Goal: Task Accomplishment & Management: Manage account settings

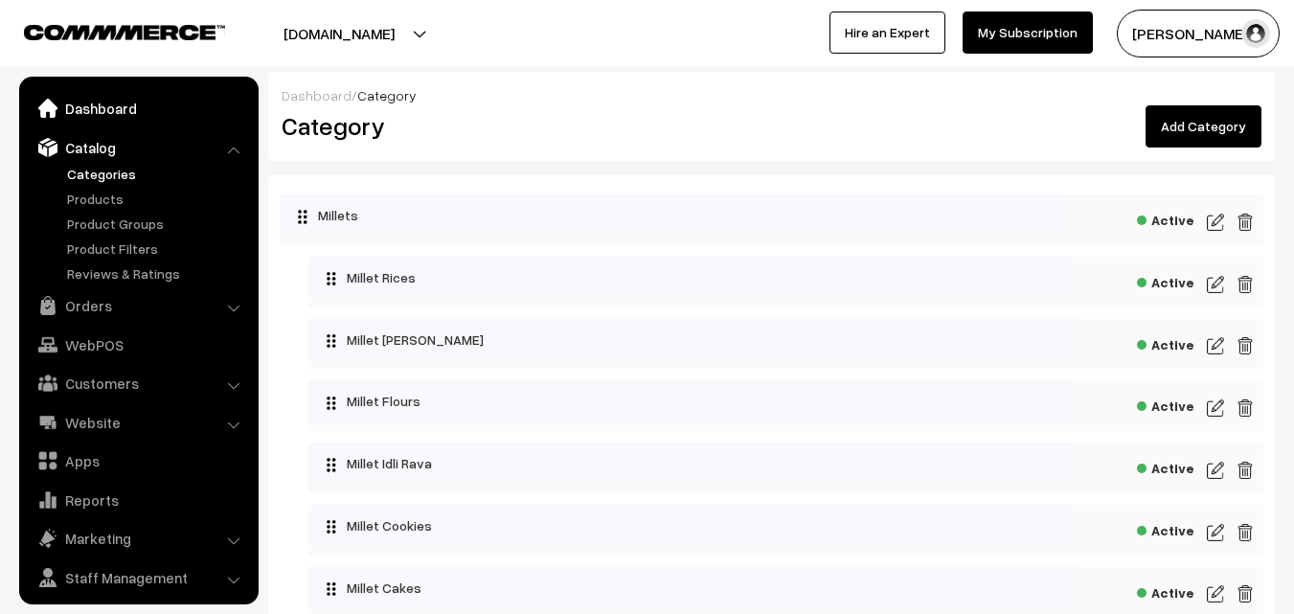
click at [102, 117] on link "Dashboard" at bounding box center [138, 108] width 228 height 34
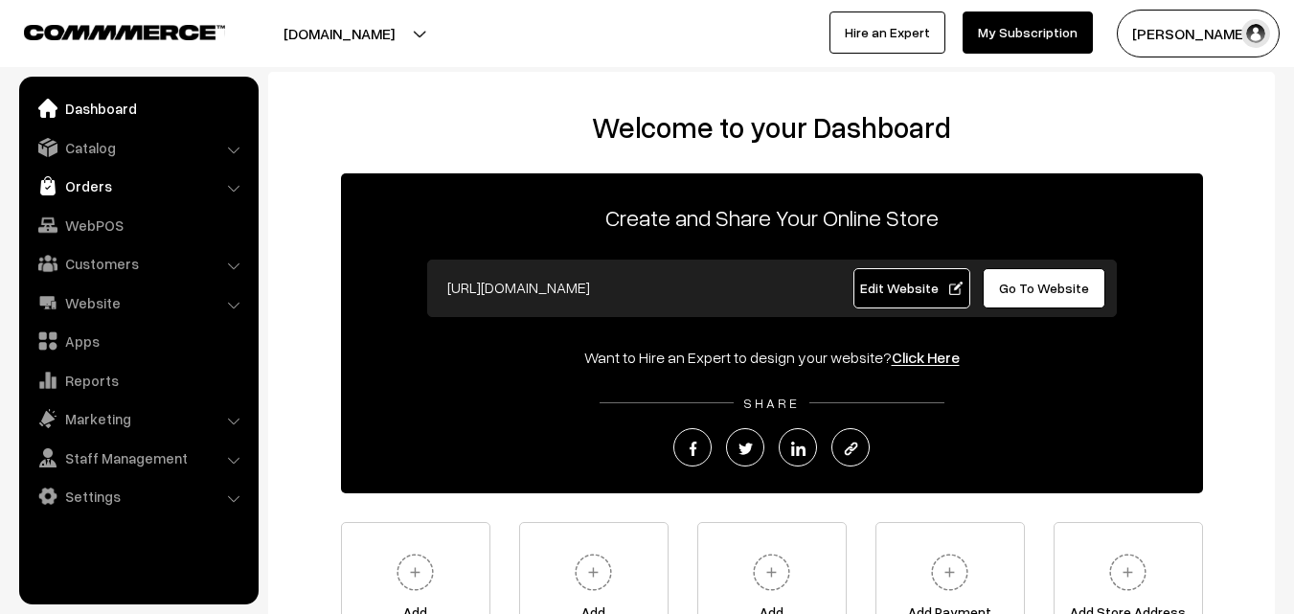
click at [98, 187] on link "Orders" at bounding box center [138, 186] width 228 height 34
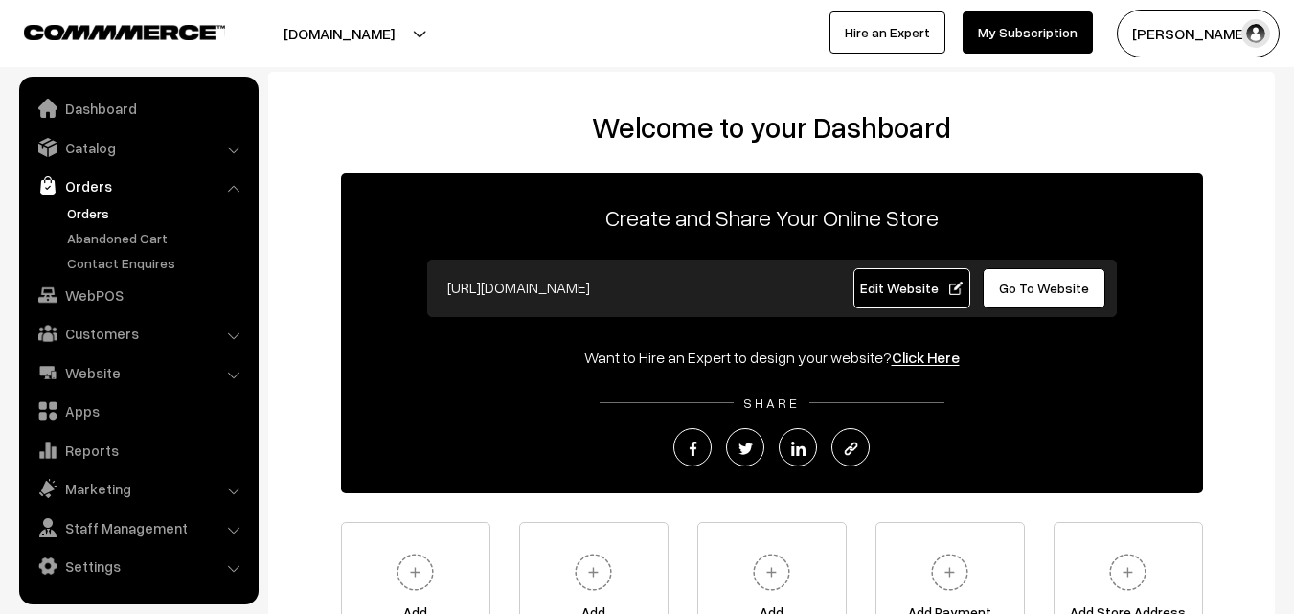
click at [96, 216] on link "Orders" at bounding box center [157, 213] width 190 height 20
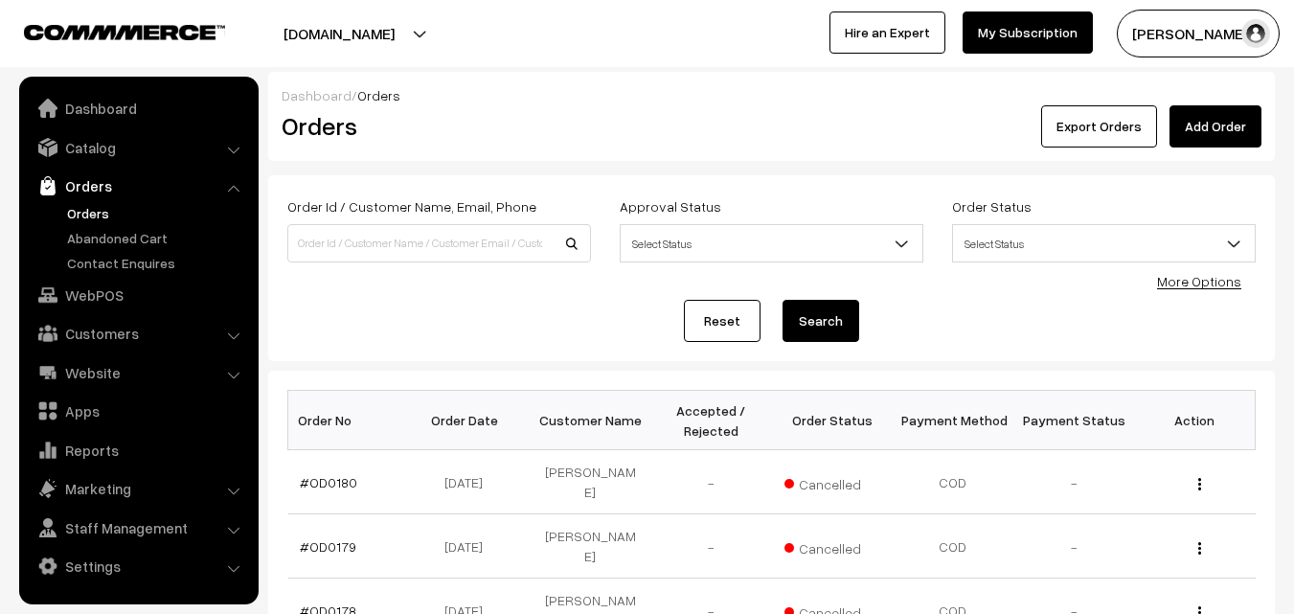
click at [1191, 40] on button "[PERSON_NAME]" at bounding box center [1198, 34] width 163 height 48
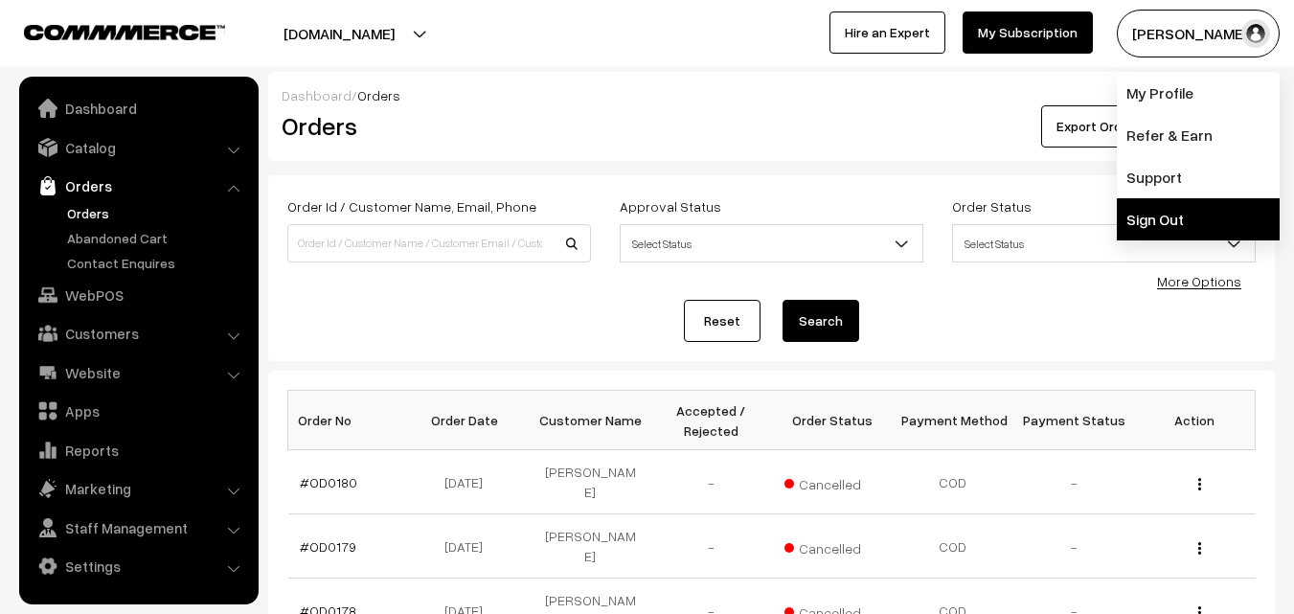
click at [1186, 212] on link "Sign Out" at bounding box center [1198, 219] width 163 height 42
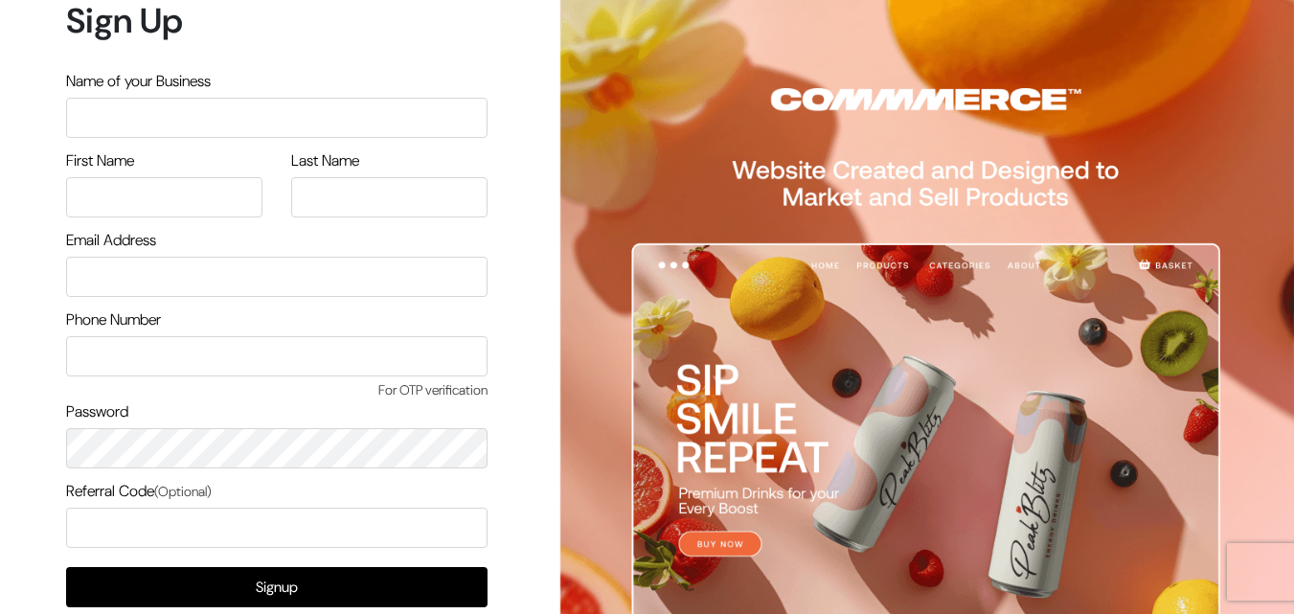
scroll to position [110, 0]
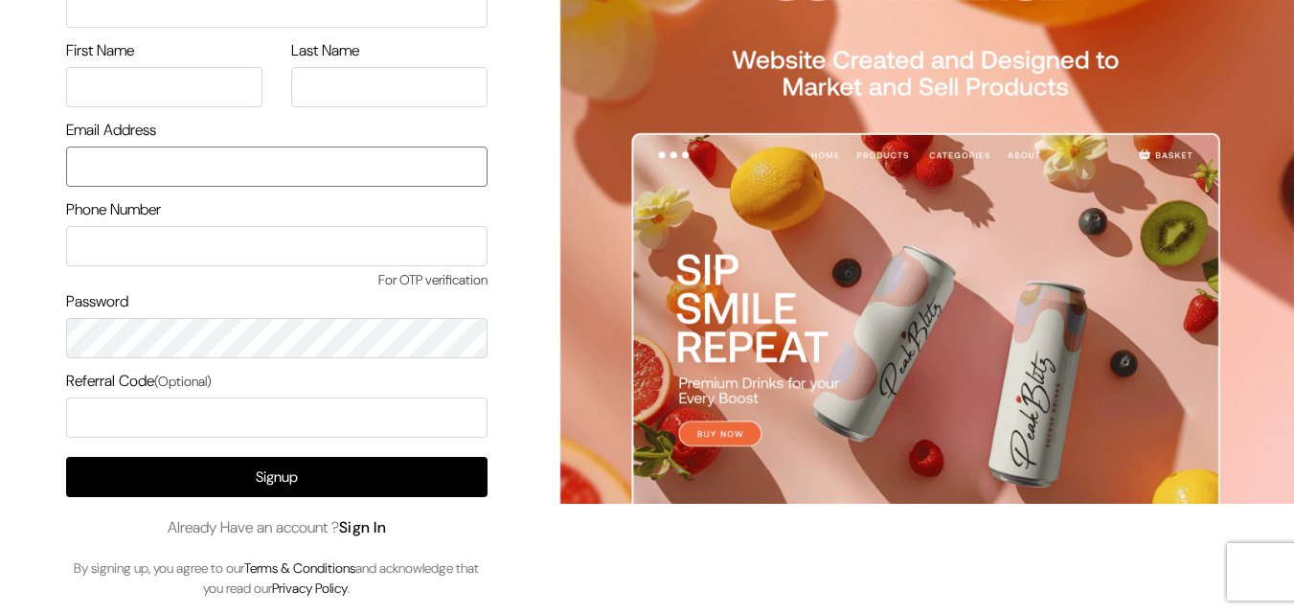
type input "uppadasarees999@gmail.com"
click at [373, 530] on link "Sign In" at bounding box center [363, 527] width 48 height 20
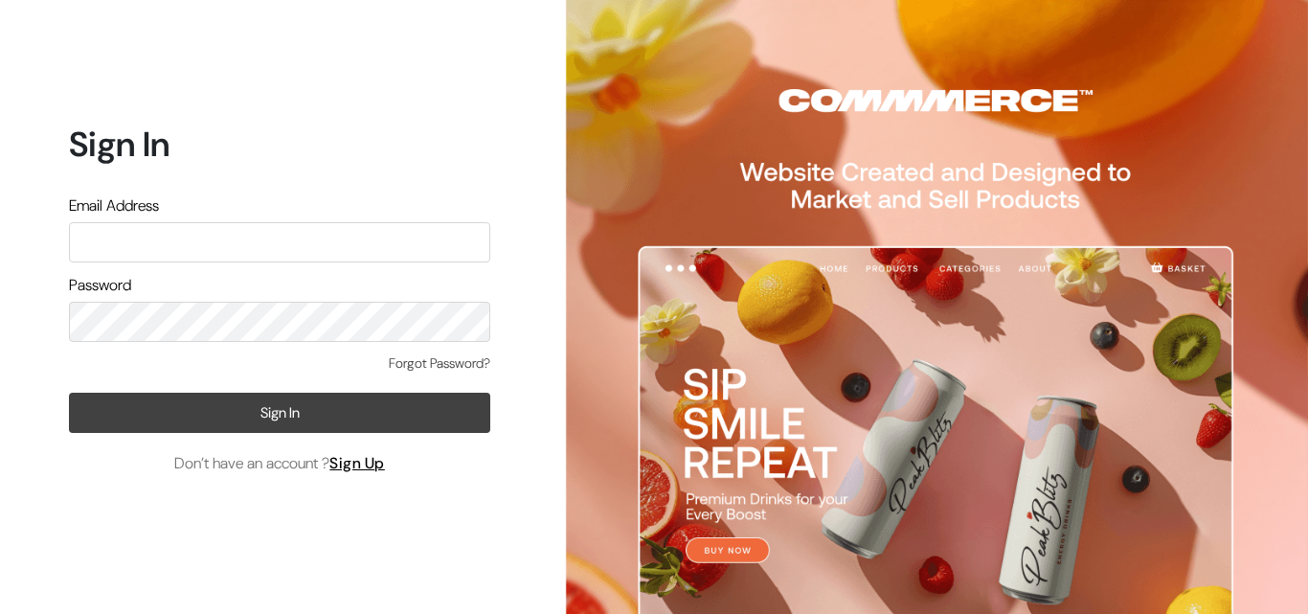
type input "[EMAIL_ADDRESS][DOMAIN_NAME]"
click at [324, 405] on button "Sign In" at bounding box center [279, 413] width 421 height 40
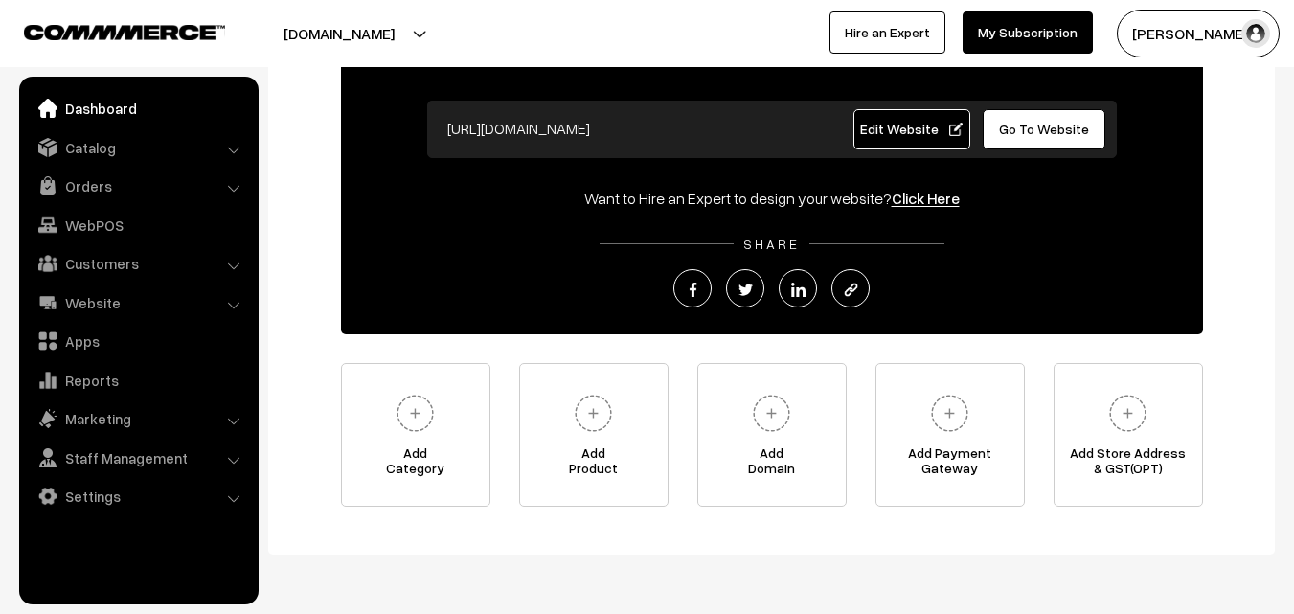
scroll to position [224, 0]
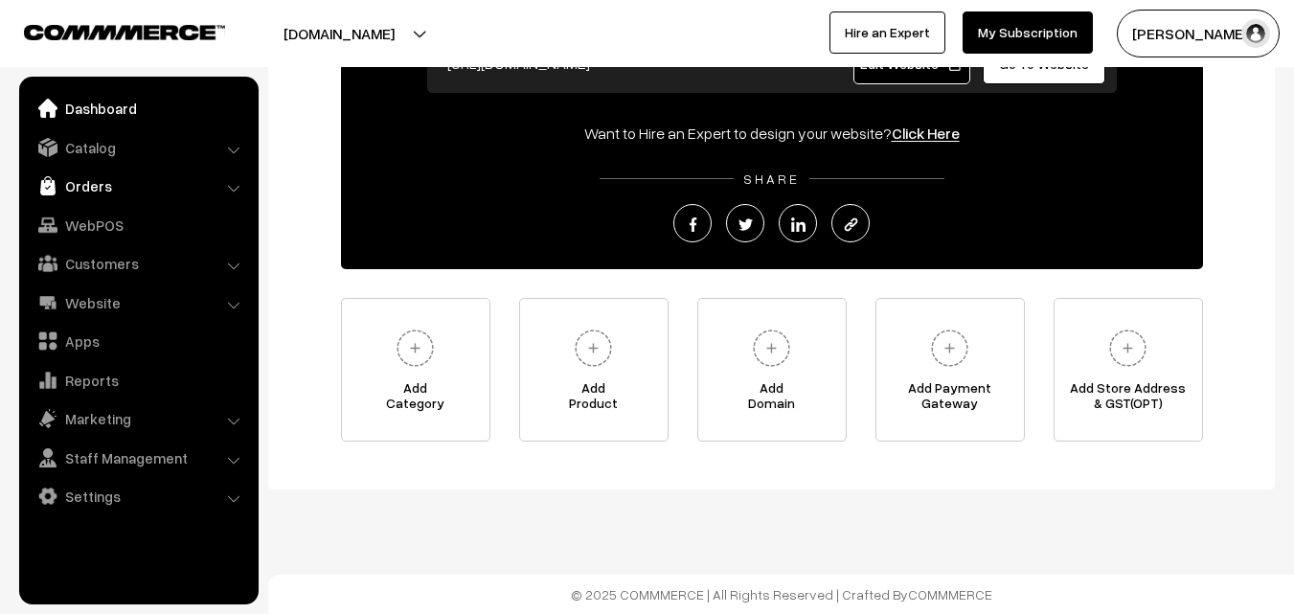
click at [89, 177] on link "Orders" at bounding box center [138, 186] width 228 height 34
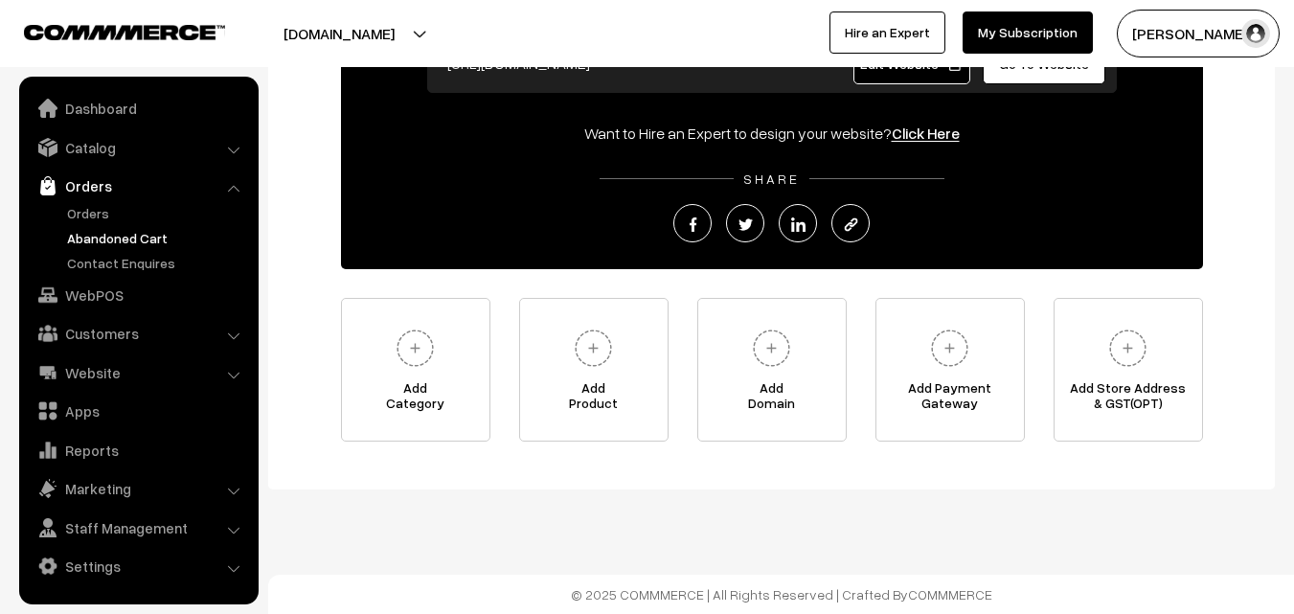
click at [99, 238] on link "Abandoned Cart" at bounding box center [157, 238] width 190 height 20
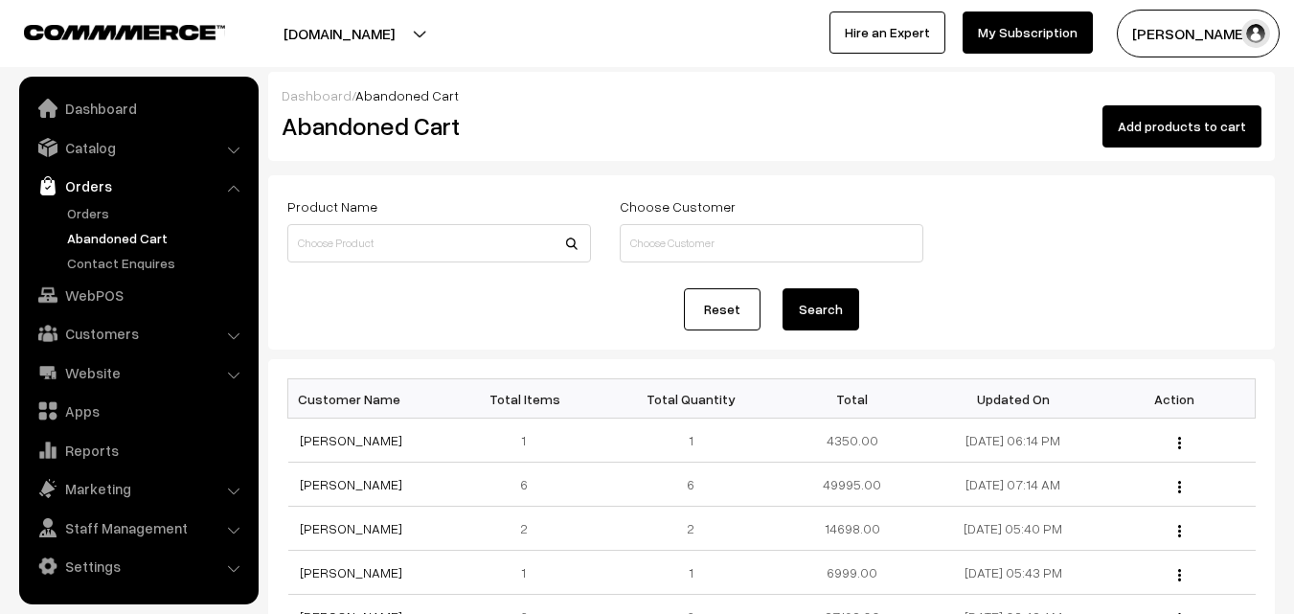
click at [88, 201] on link "Orders" at bounding box center [138, 186] width 228 height 34
click at [102, 154] on link "Catalog" at bounding box center [138, 147] width 228 height 34
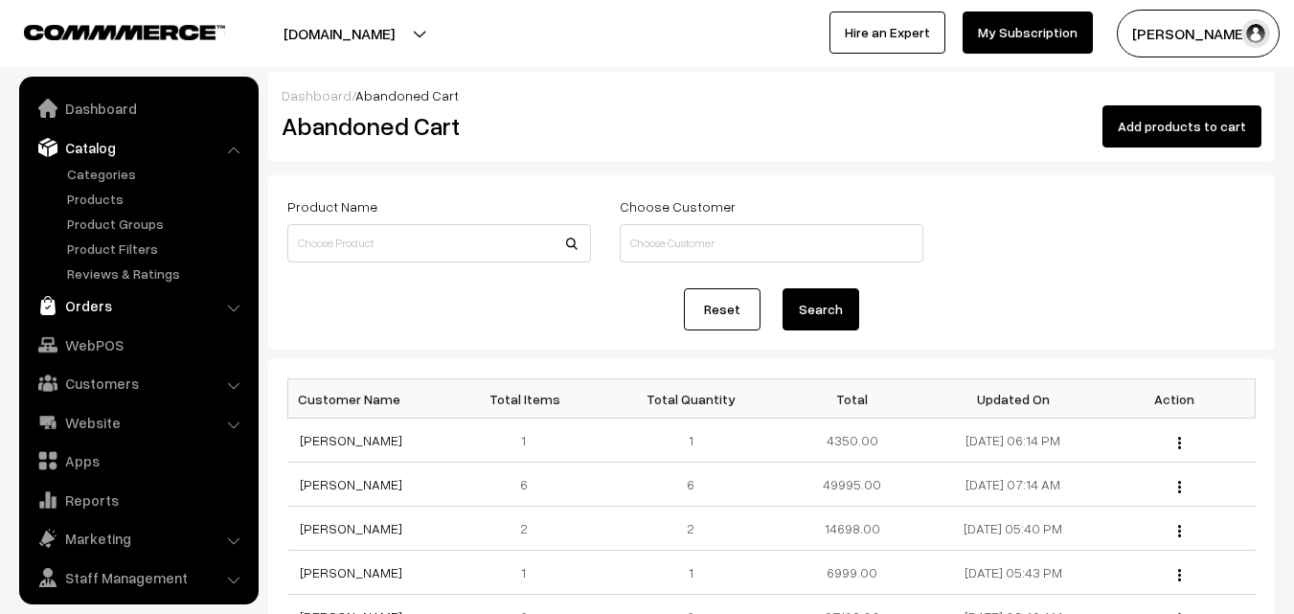
click at [100, 310] on link "Orders" at bounding box center [138, 305] width 228 height 34
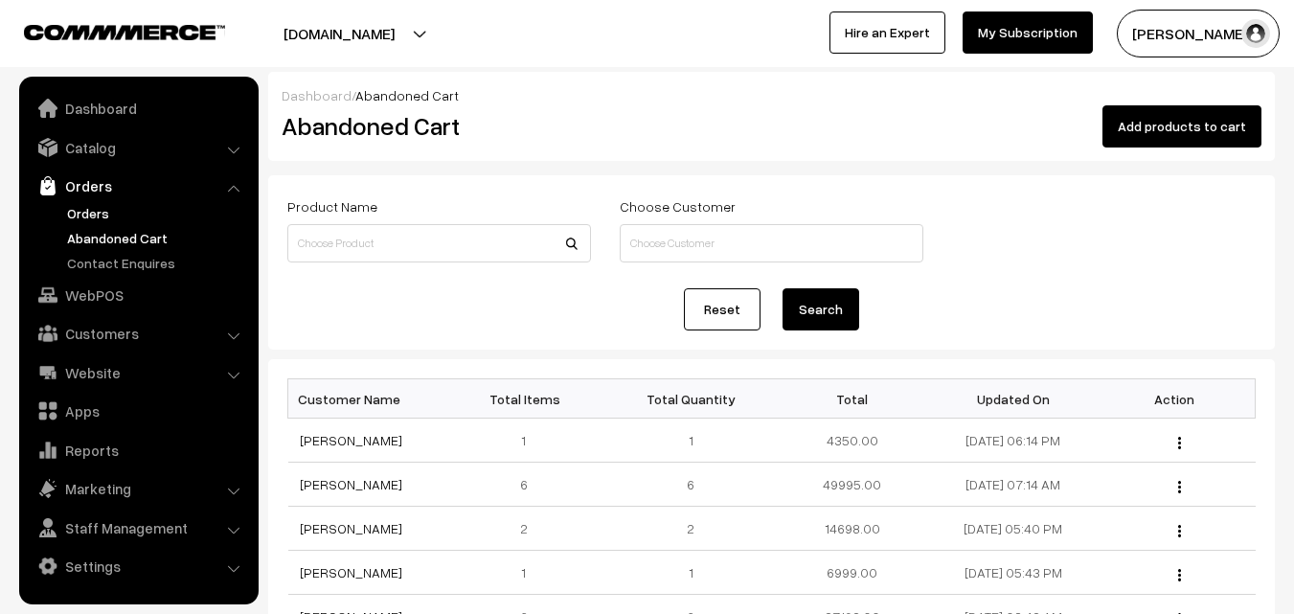
click at [91, 217] on link "Orders" at bounding box center [157, 213] width 190 height 20
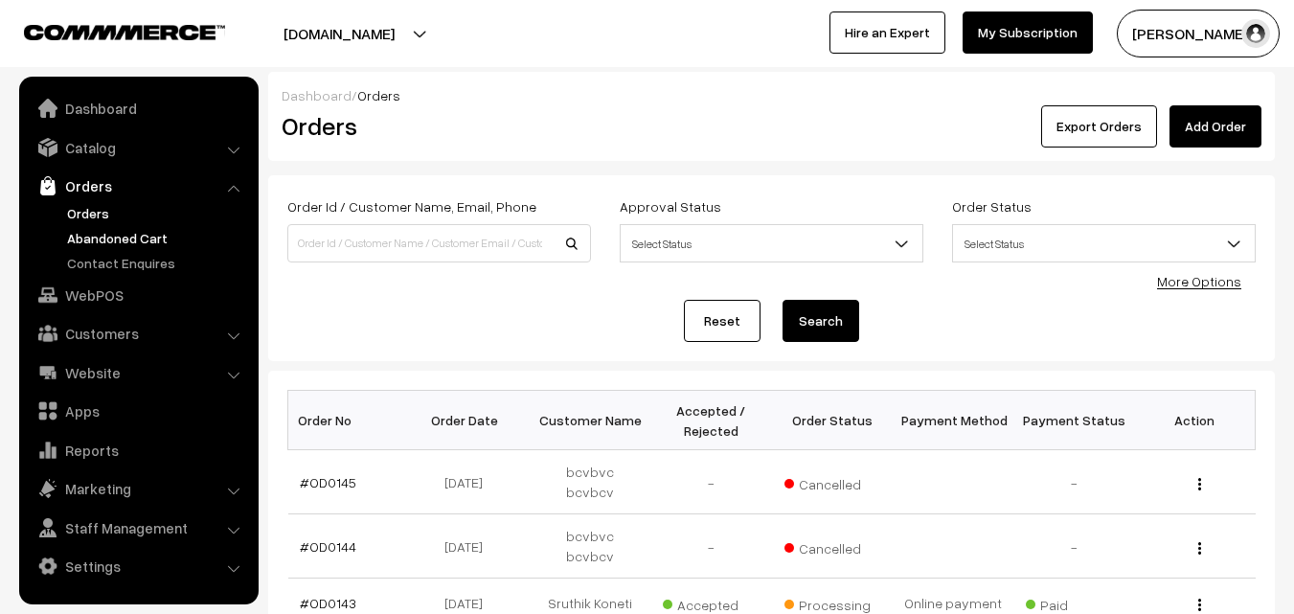
click at [94, 238] on link "Abandoned Cart" at bounding box center [157, 238] width 190 height 20
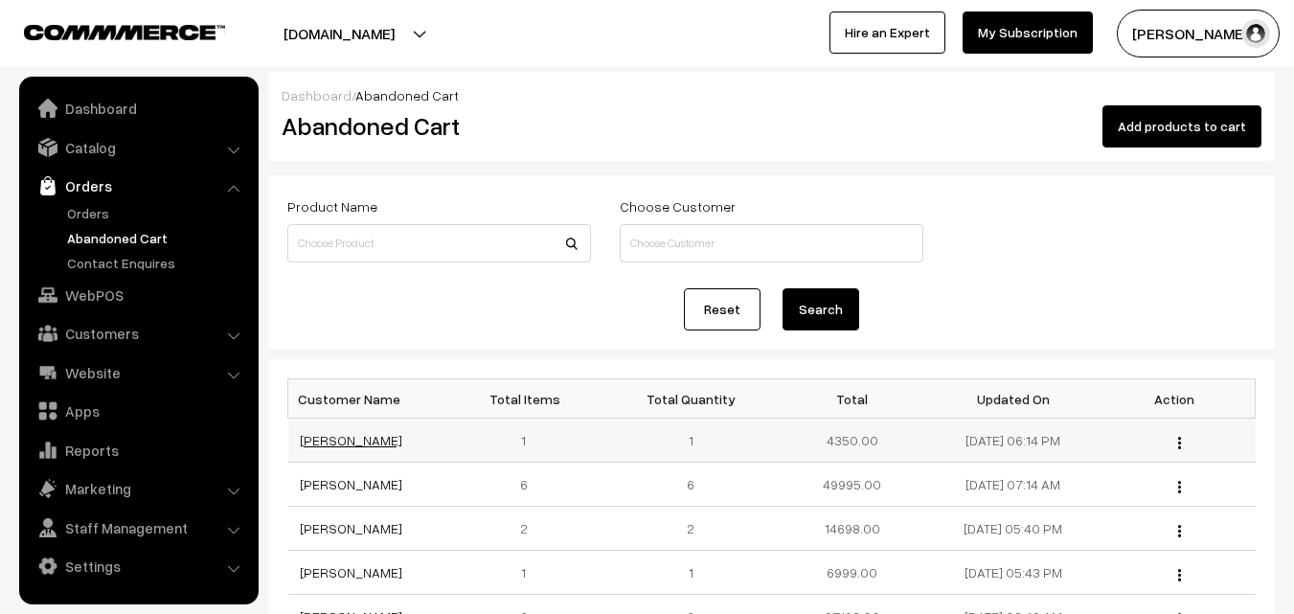
click at [332, 445] on link "[PERSON_NAME]" at bounding box center [351, 440] width 102 height 16
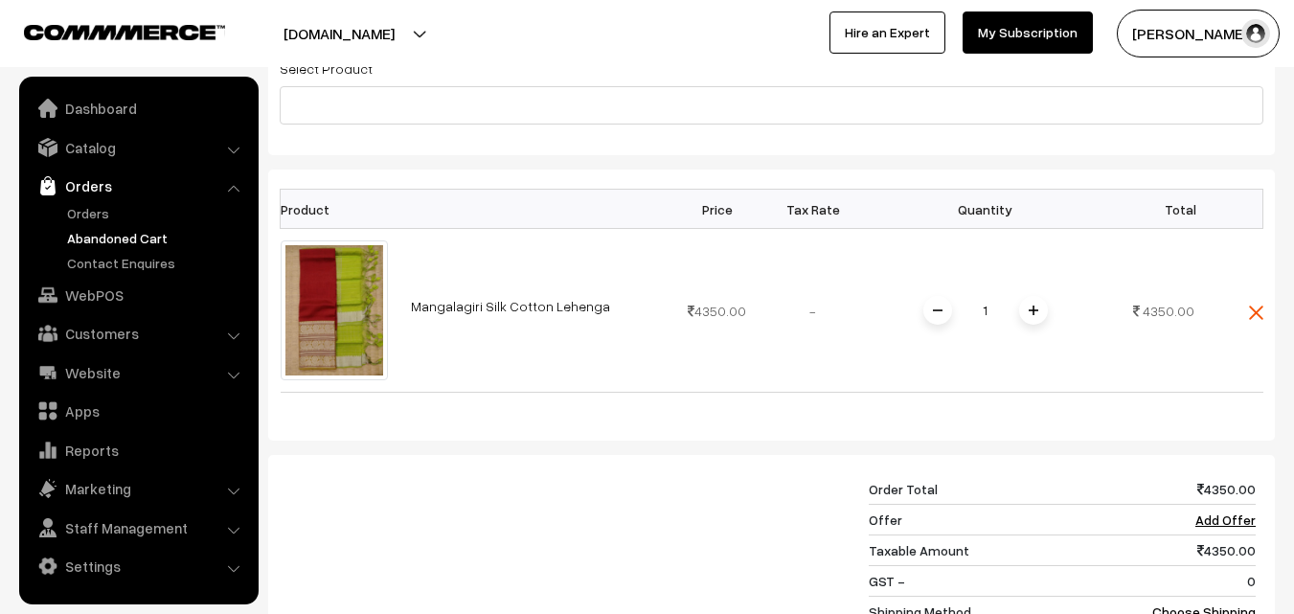
scroll to position [383, 0]
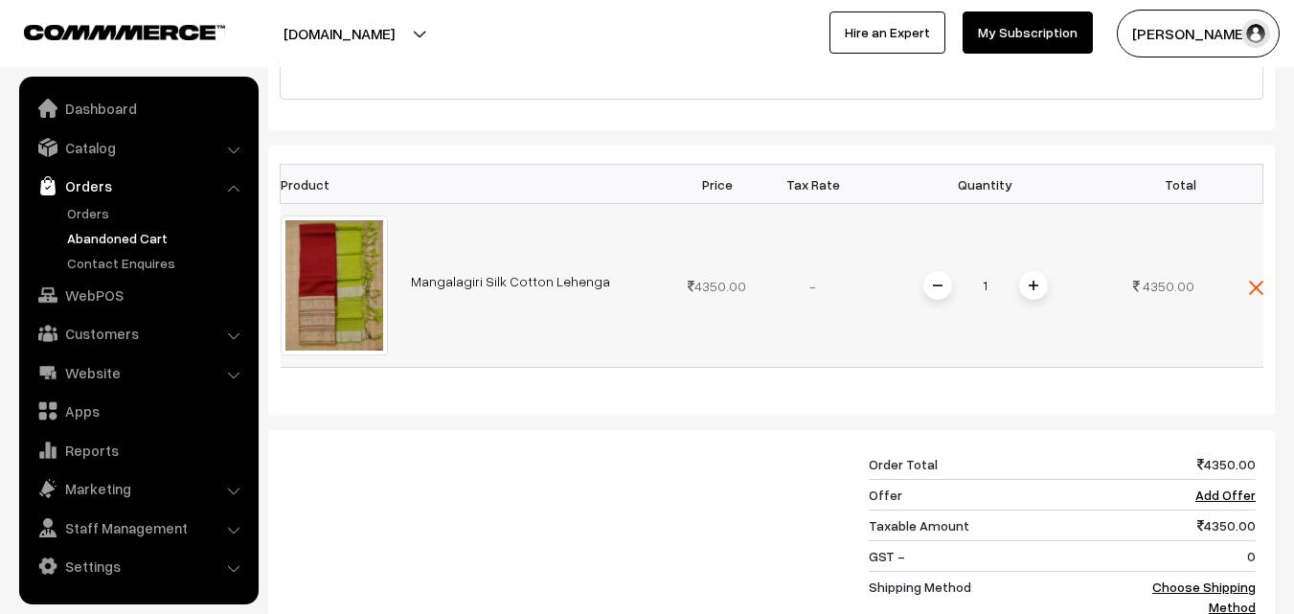
click at [468, 273] on link "Mangalagiri Silk Cotton Lehenga" at bounding box center [510, 281] width 199 height 16
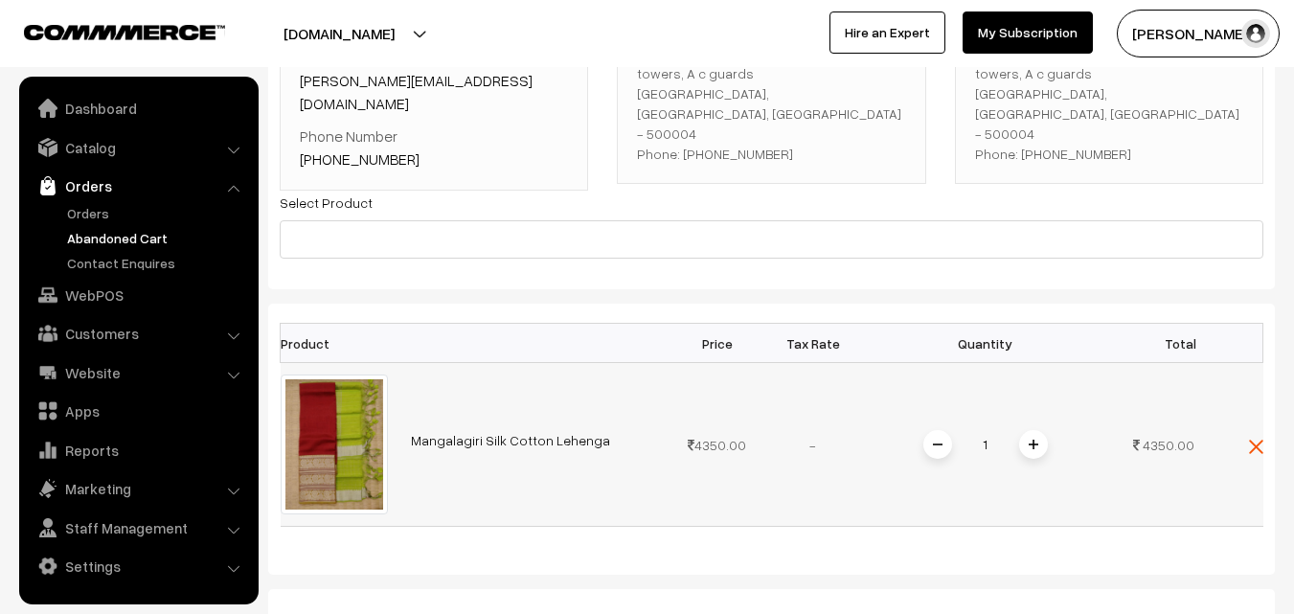
scroll to position [0, 0]
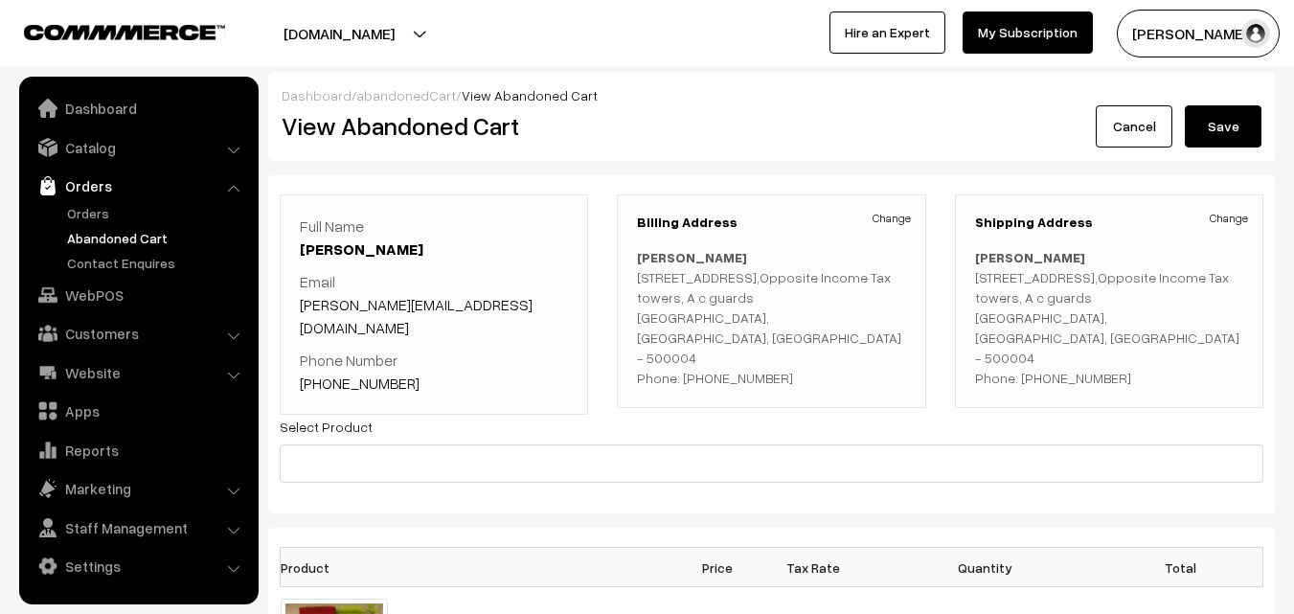
drag, startPoint x: 698, startPoint y: 378, endPoint x: 811, endPoint y: 380, distance: 113.0
click at [811, 380] on p "Giri Srujana Flat no:102,1st floor,maphor anurag apartment,Opposite Income Tax …" at bounding box center [771, 317] width 268 height 141
copy p "9959309998"
click at [119, 158] on link "Catalog" at bounding box center [138, 147] width 228 height 34
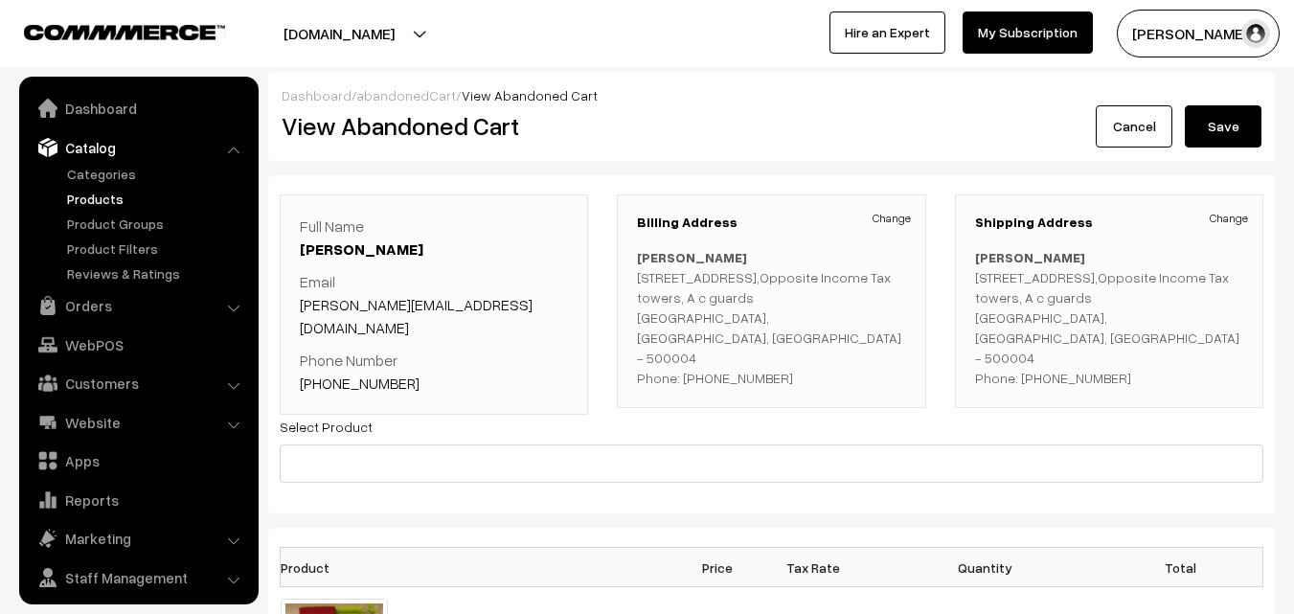
click at [114, 199] on link "Products" at bounding box center [157, 199] width 190 height 20
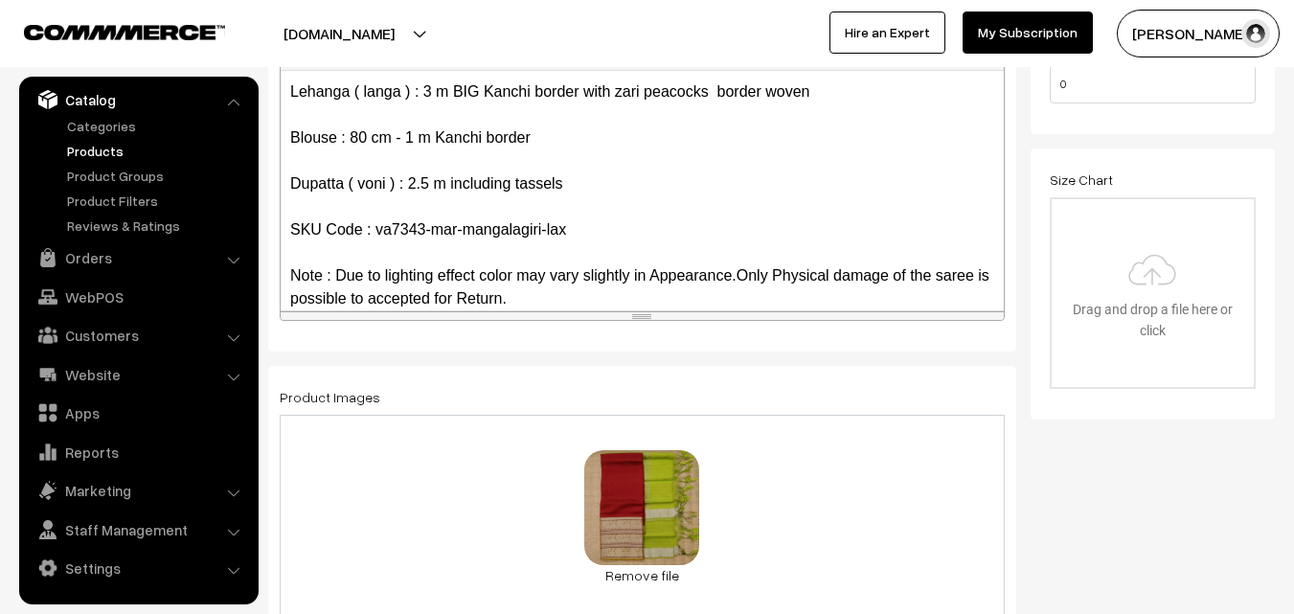
scroll to position [71, 0]
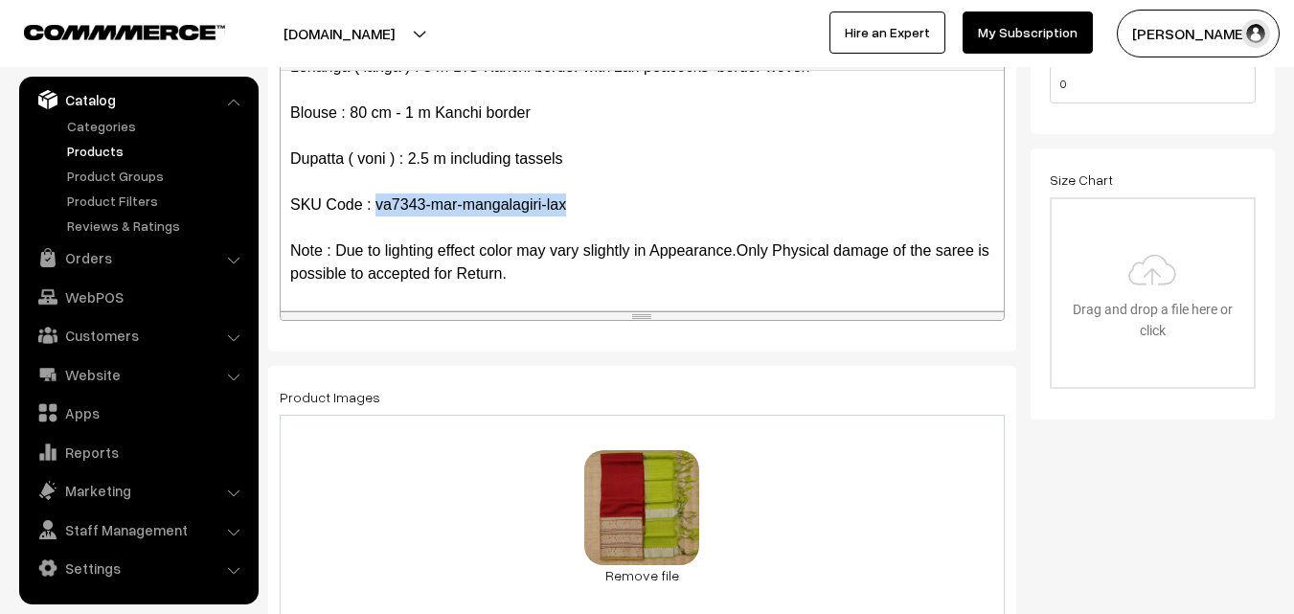
drag, startPoint x: 375, startPoint y: 204, endPoint x: 575, endPoint y: 203, distance: 200.2
click at [575, 203] on p "Hand woven mangalagiri L.T silk & cotton BIG KANCHI border lehanga sets ( [PERS…" at bounding box center [642, 148] width 704 height 276
copy p "va7343-mar-mangalagiri-lax"
click at [112, 151] on link "Products" at bounding box center [157, 151] width 190 height 20
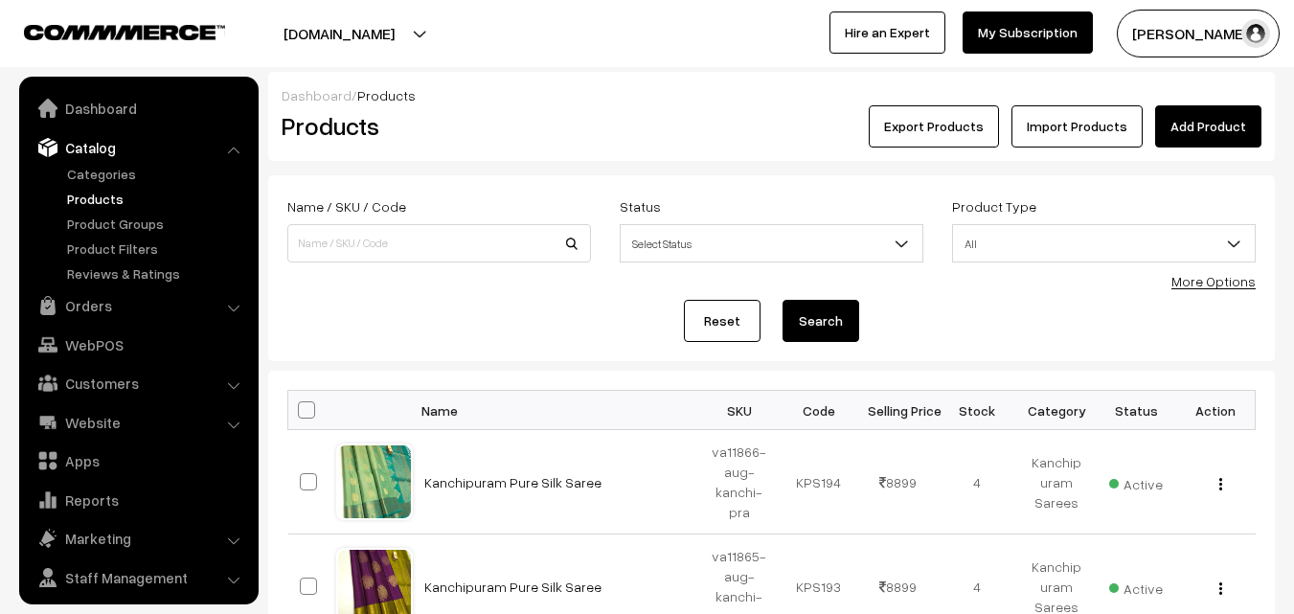
scroll to position [48, 0]
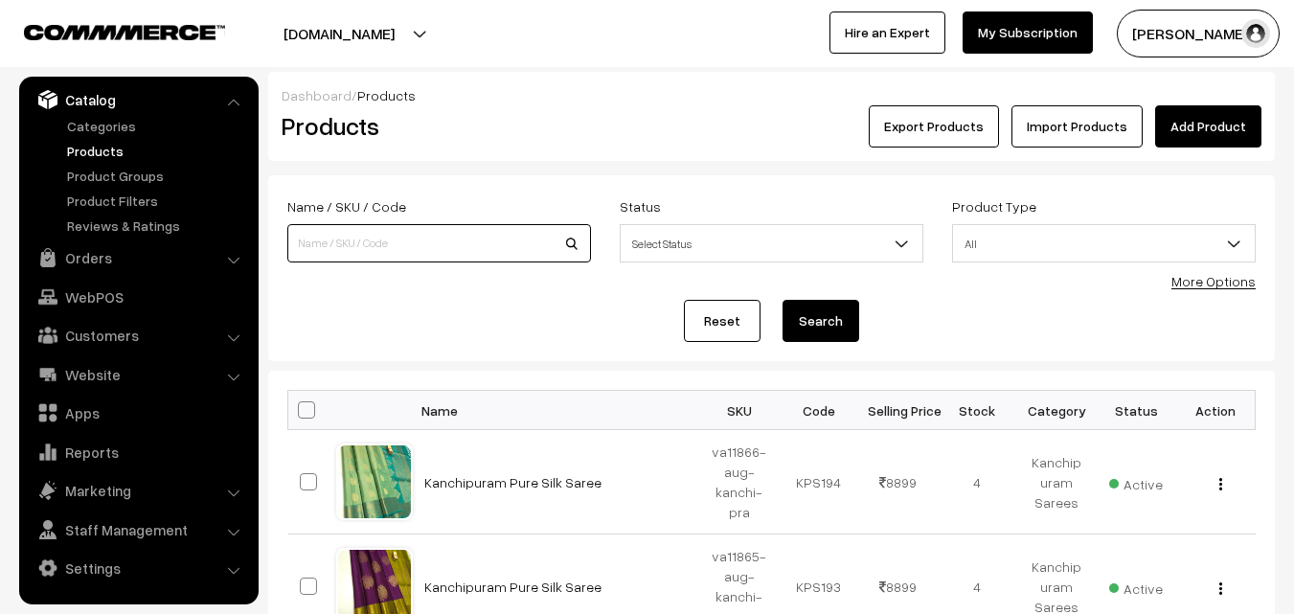
paste input "va7343-mar-mangalagiri-lax"
type input "va7343-mar-mangalagiri-lax"
click at [835, 323] on button "Search" at bounding box center [821, 321] width 77 height 42
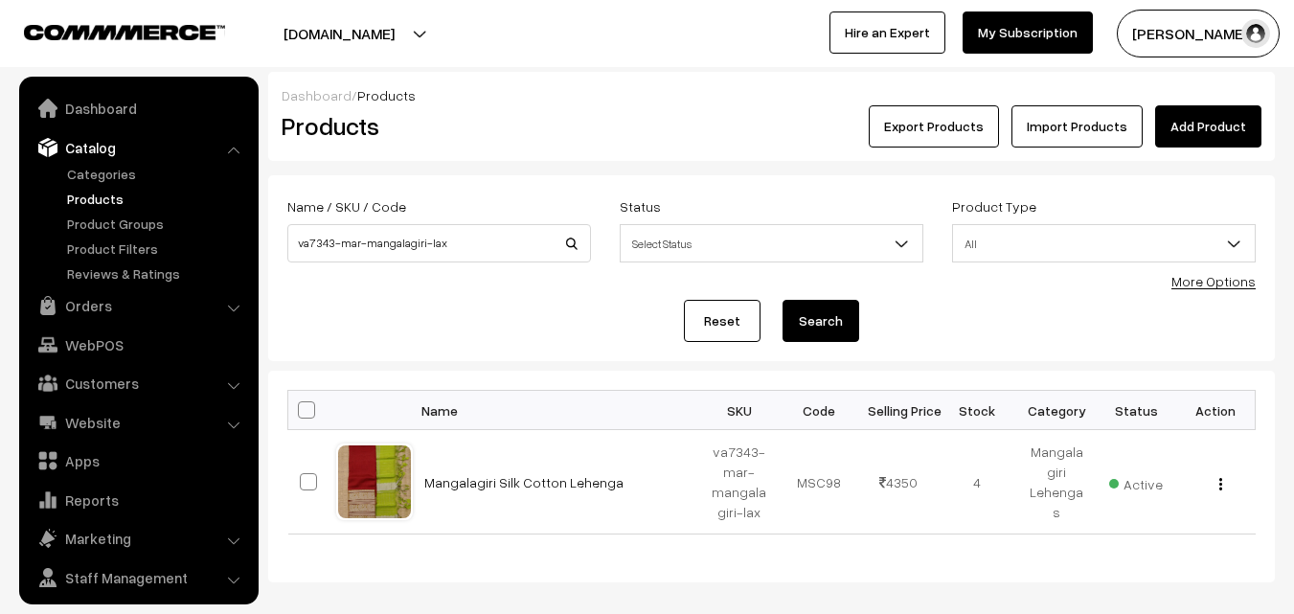
scroll to position [48, 0]
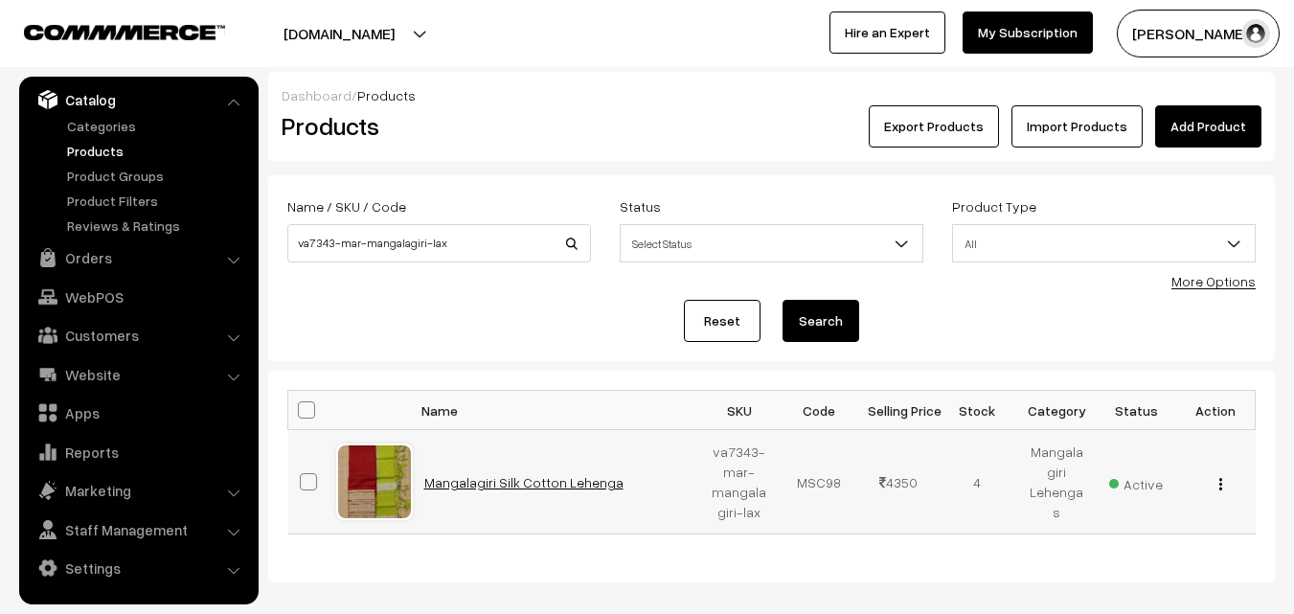
click at [524, 477] on link "Mangalagiri Silk Cotton Lehenga" at bounding box center [523, 482] width 199 height 16
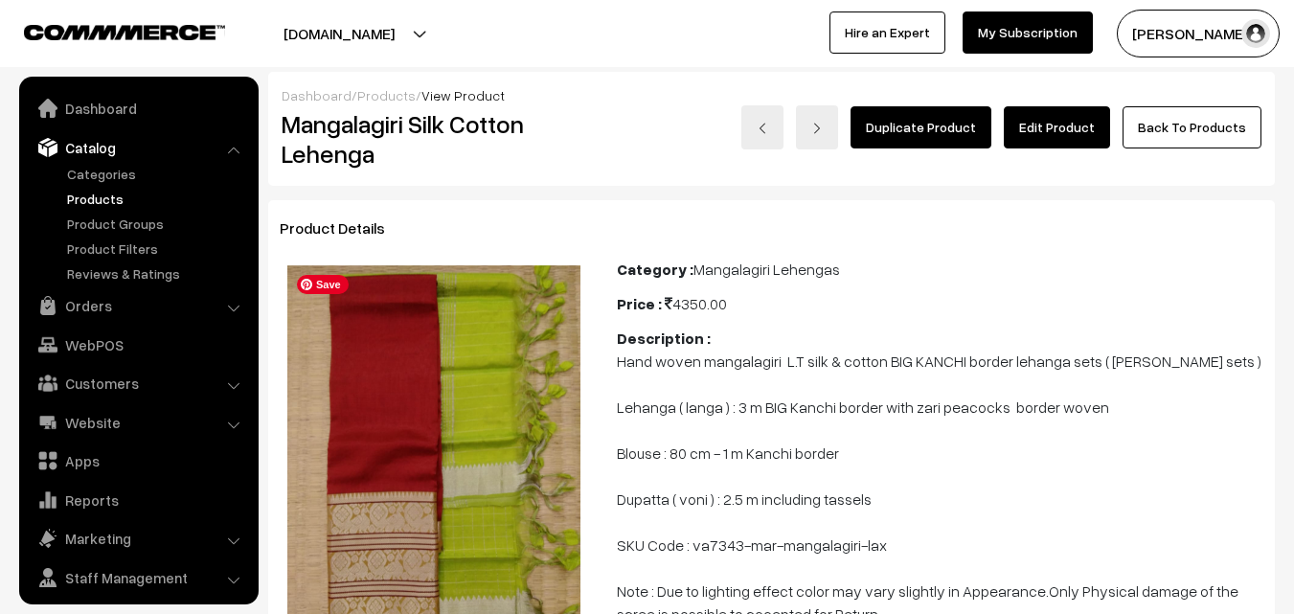
scroll to position [48, 0]
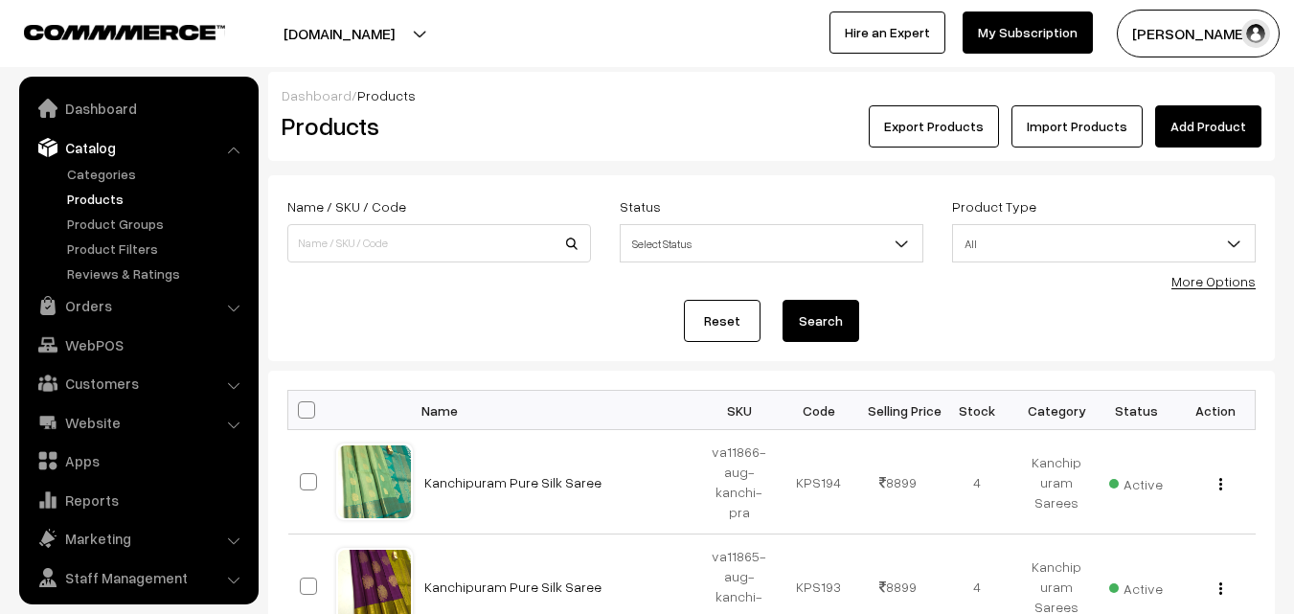
scroll to position [48, 0]
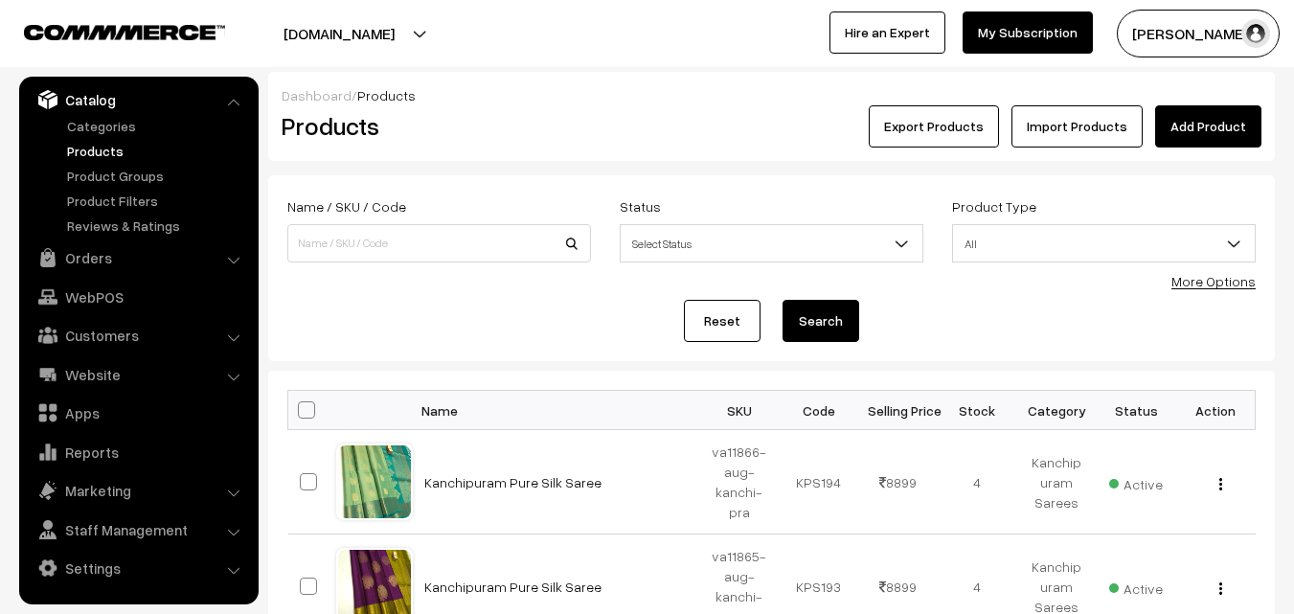
click at [1239, 282] on link "More Options" at bounding box center [1213, 281] width 84 height 16
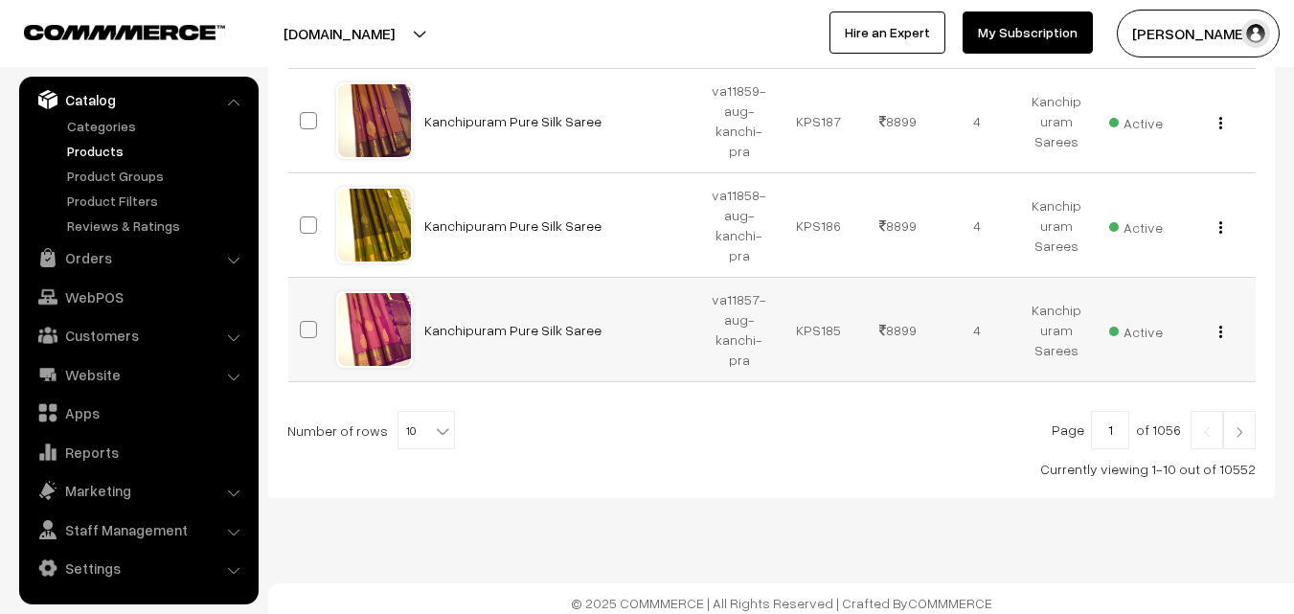
scroll to position [1238, 0]
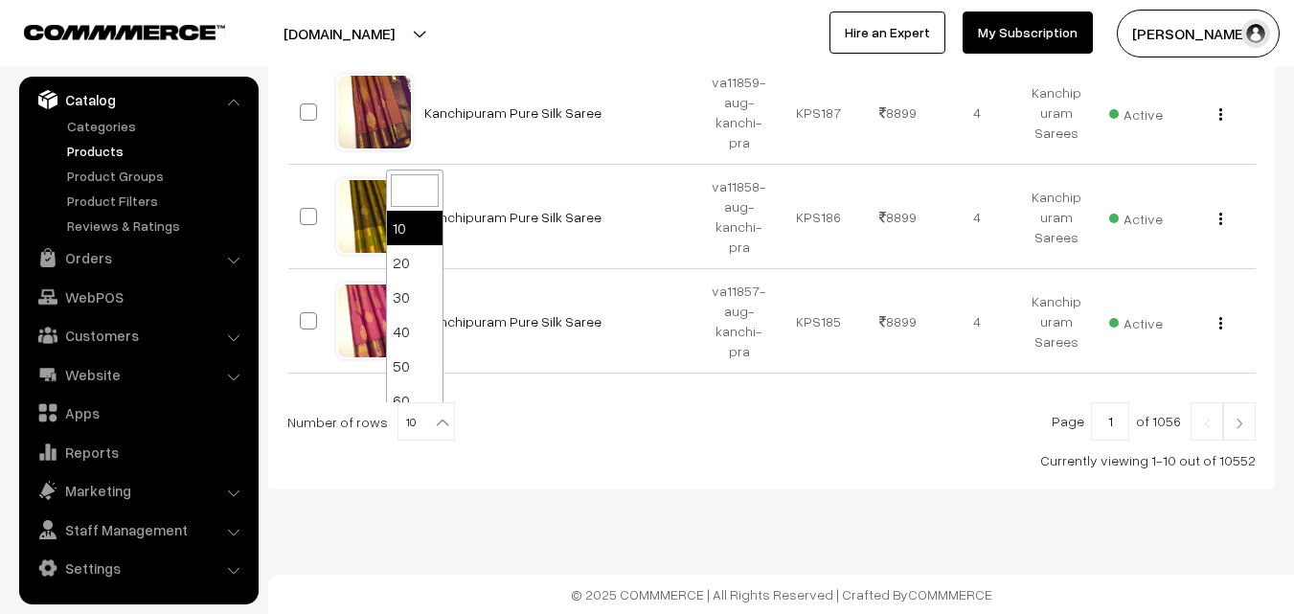
click at [438, 420] on b at bounding box center [442, 422] width 19 height 19
select select "100"
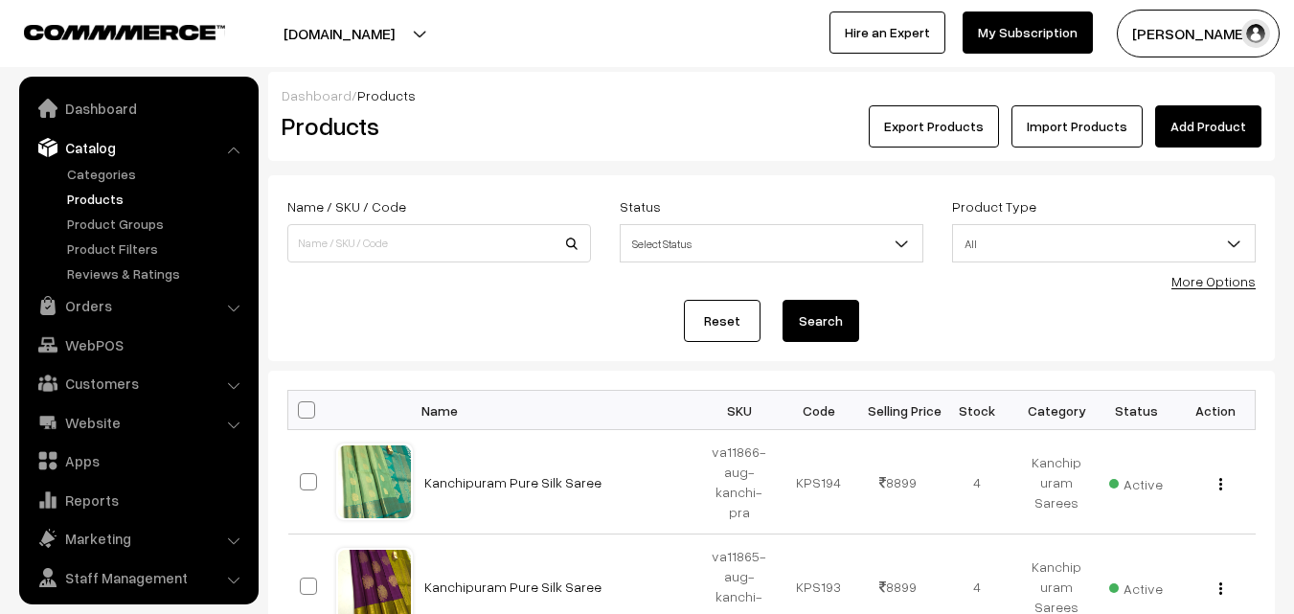
scroll to position [48, 0]
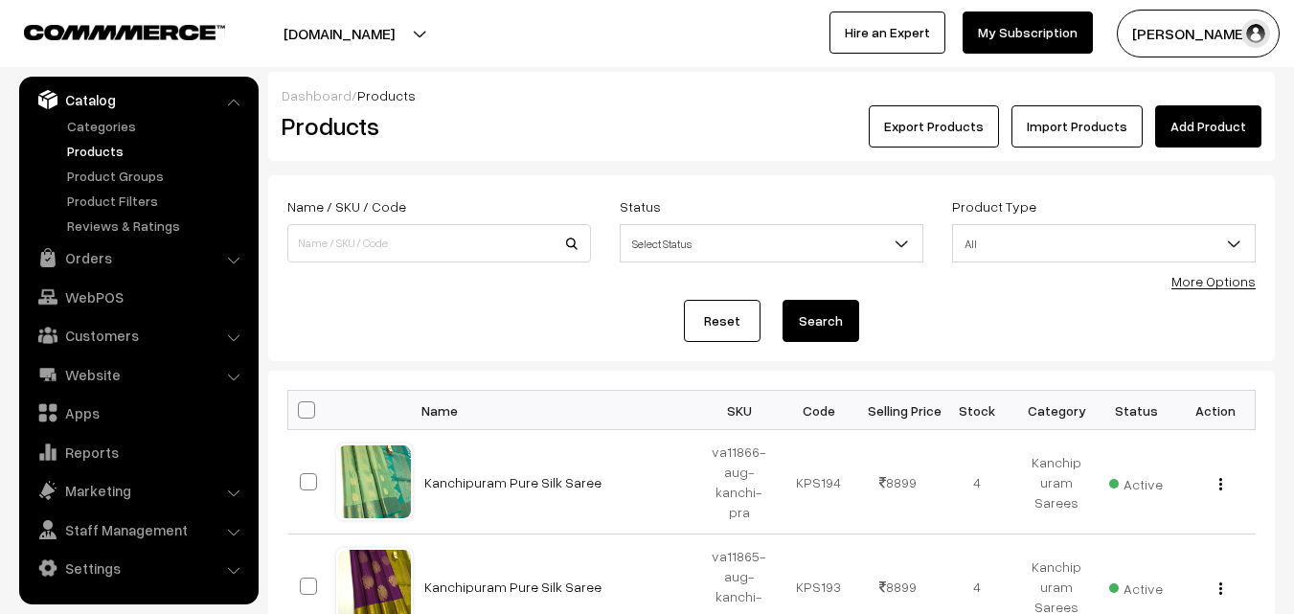
click at [312, 407] on span at bounding box center [306, 409] width 17 height 17
click at [301, 407] on input "checkbox" at bounding box center [294, 409] width 12 height 12
checkbox input "true"
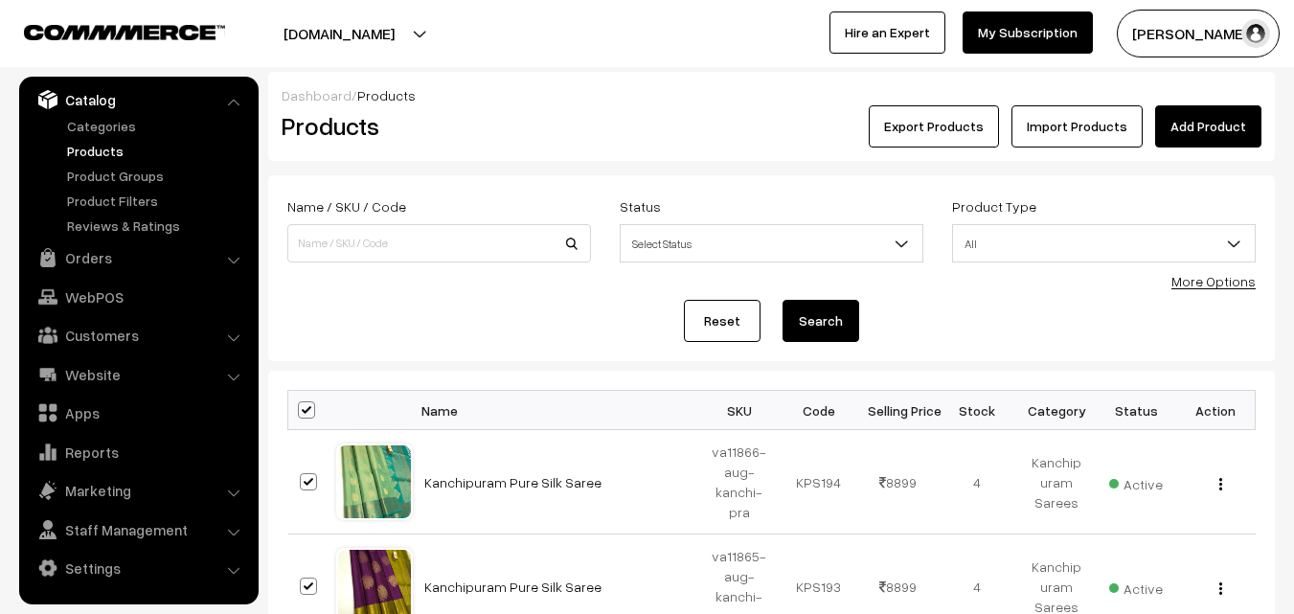
checkbox input "true"
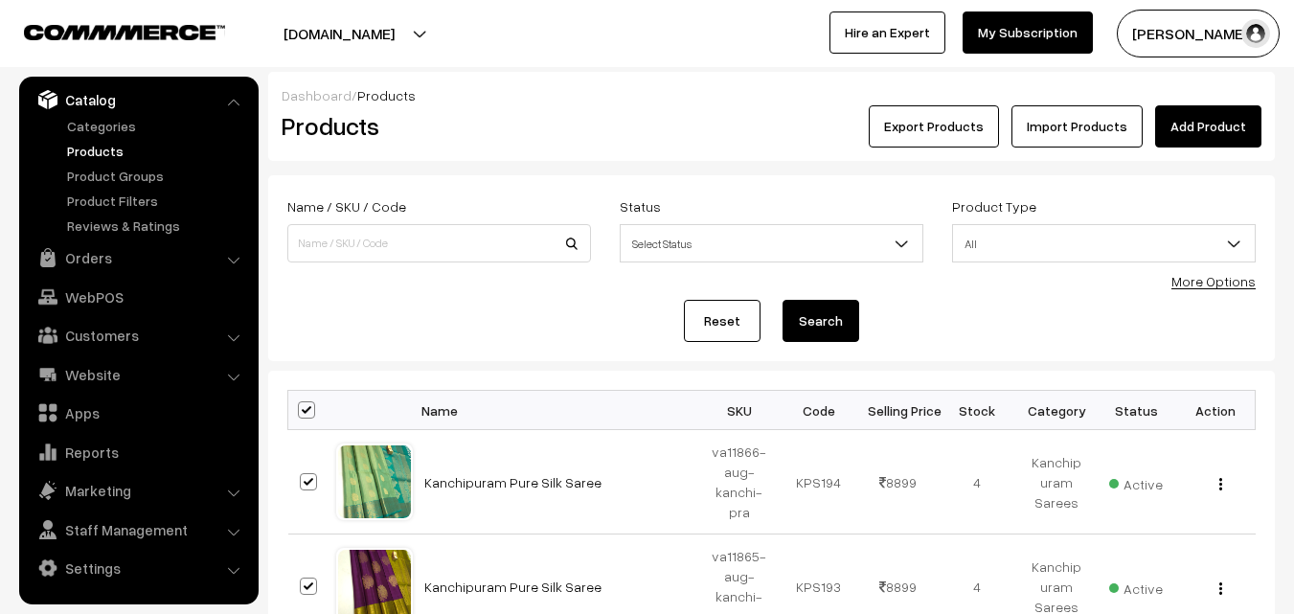
checkbox input "true"
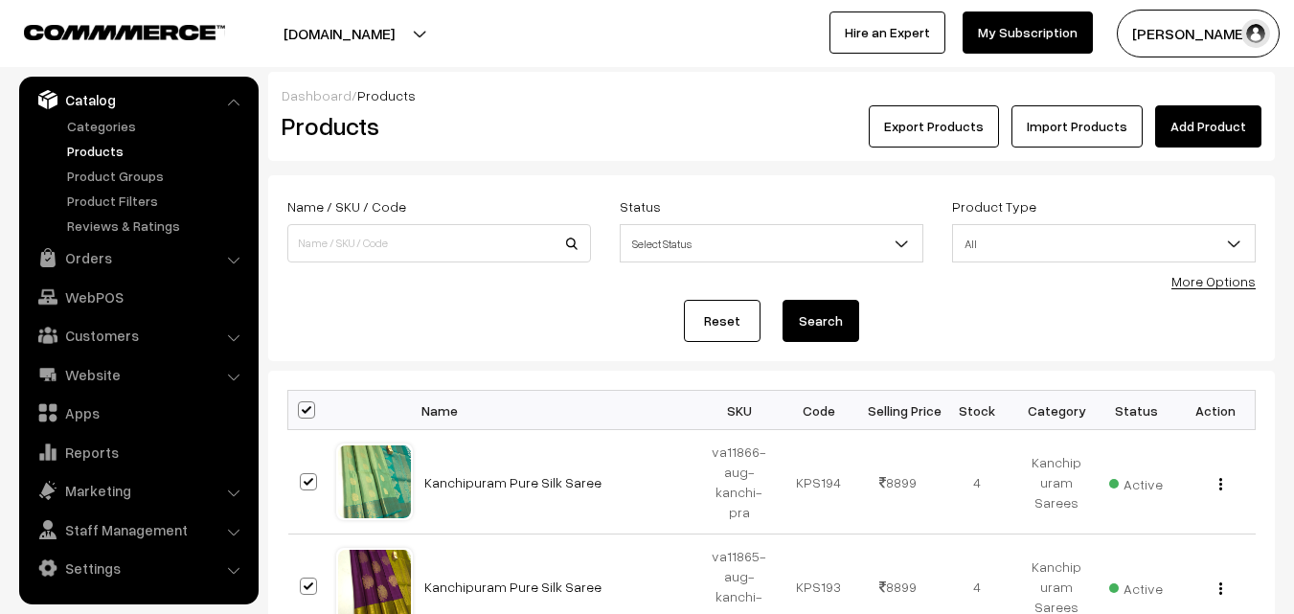
checkbox input "true"
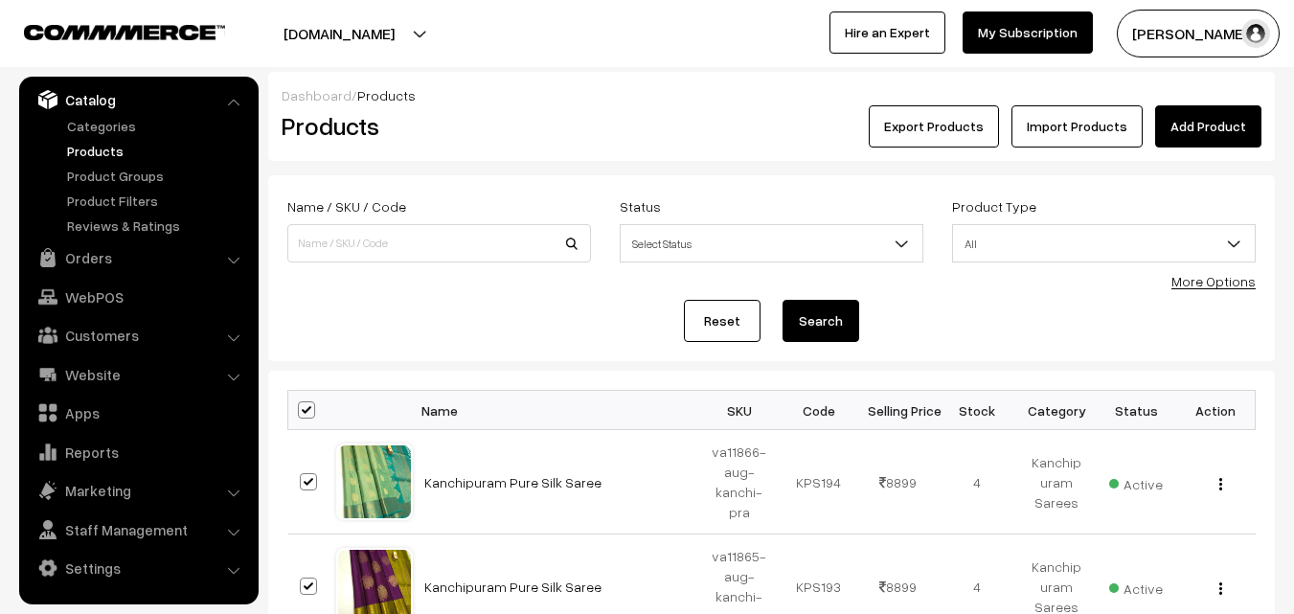
checkbox input "true"
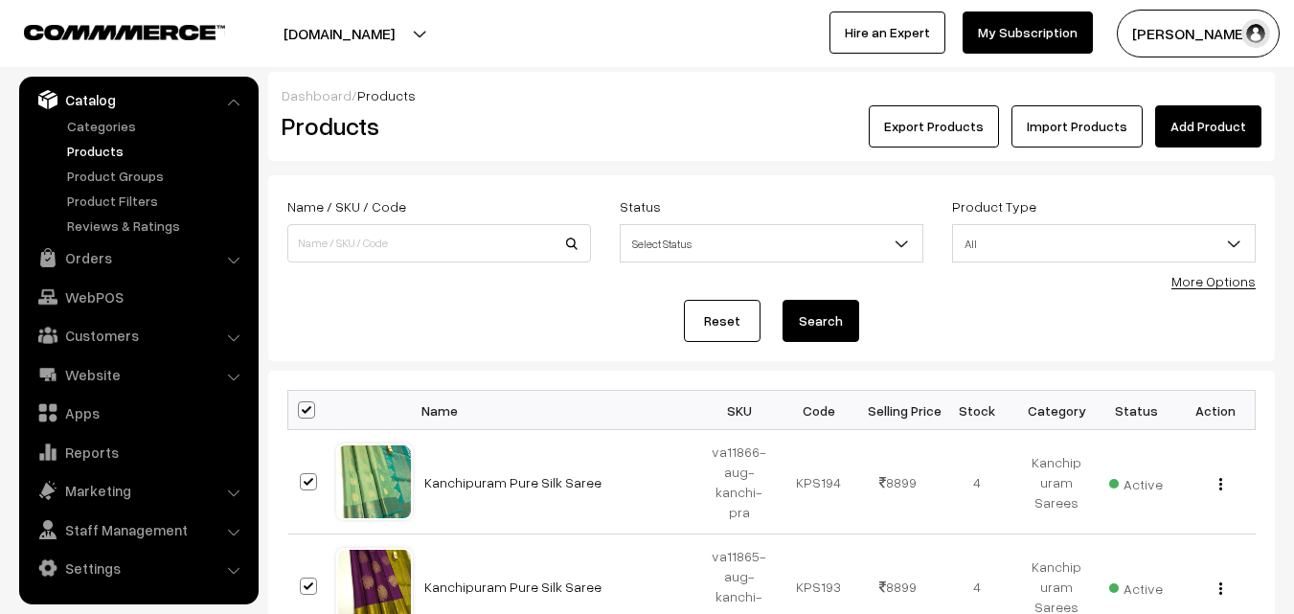
checkbox input "true"
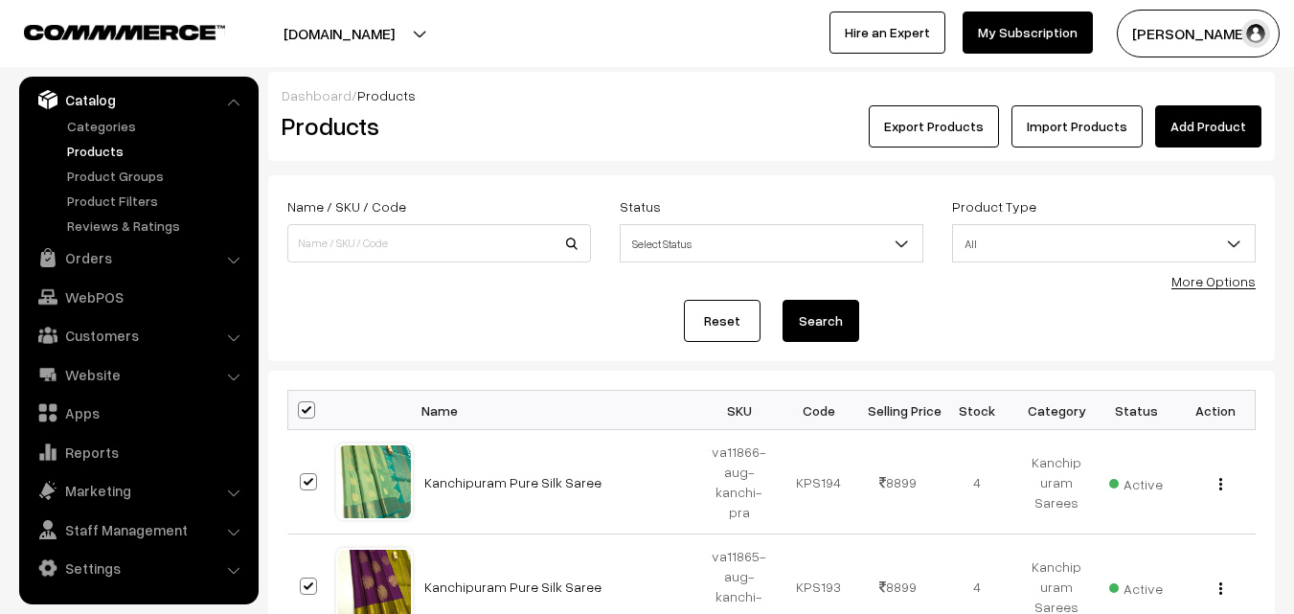
checkbox input "true"
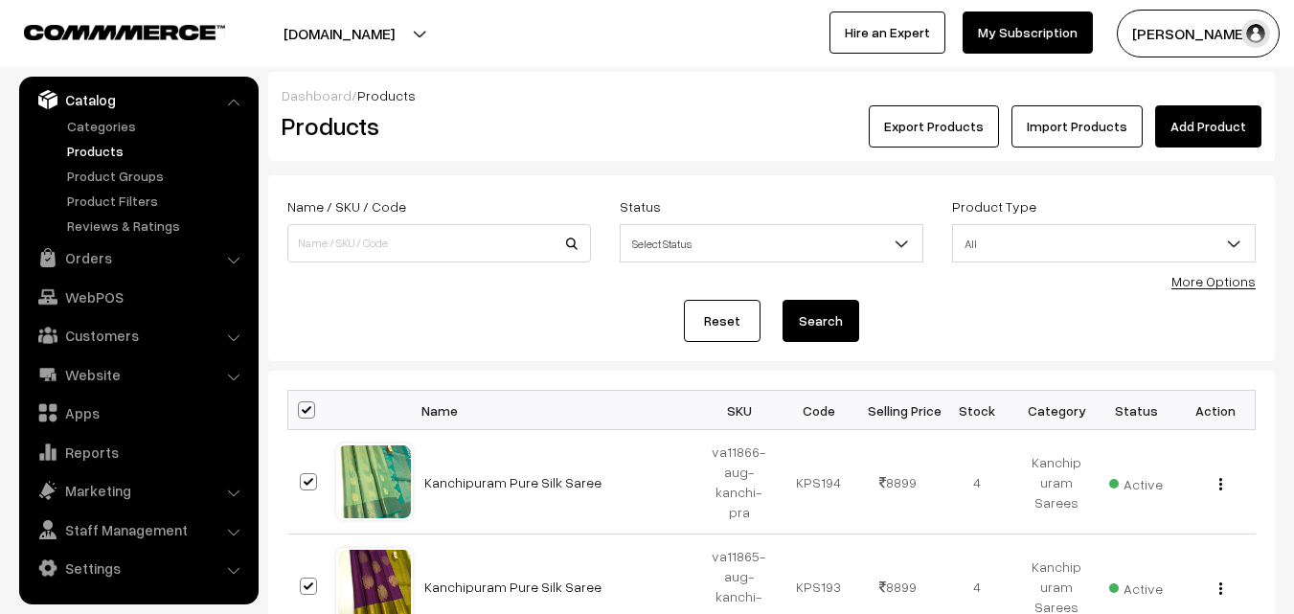
checkbox input "true"
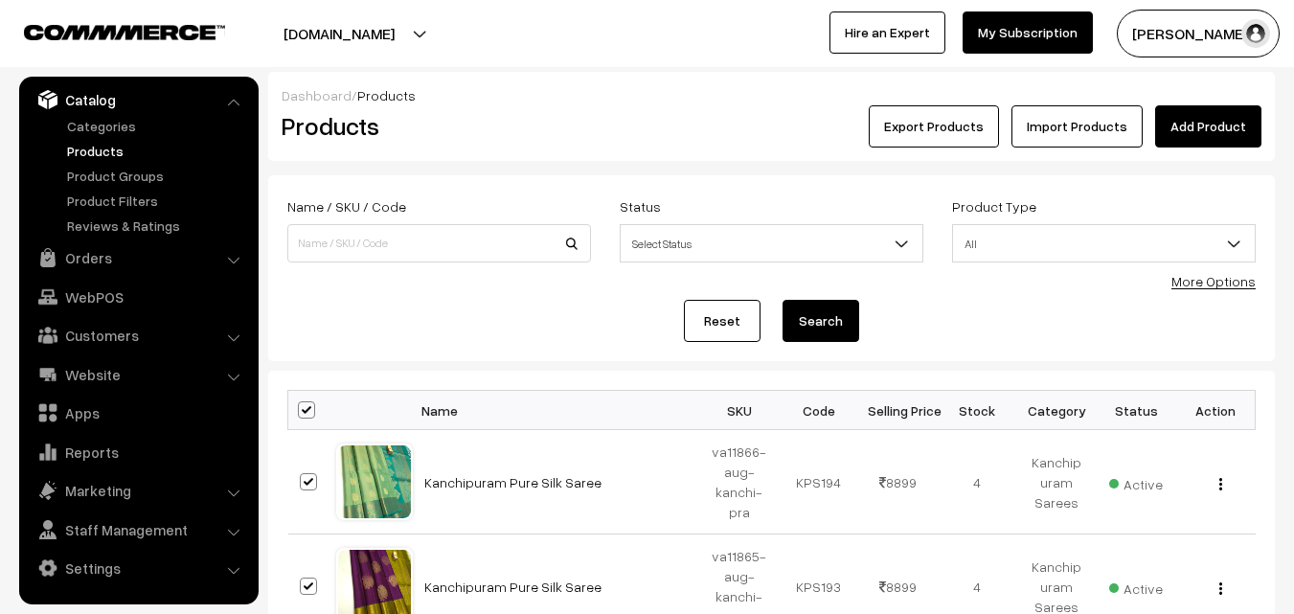
checkbox input "true"
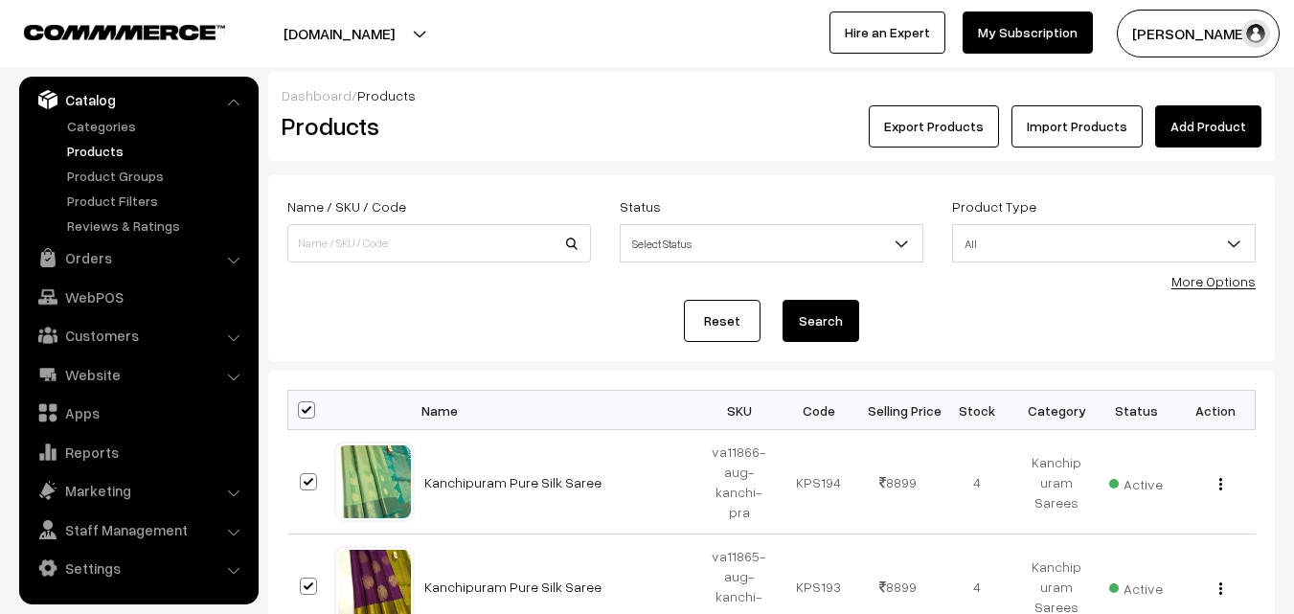
checkbox input "true"
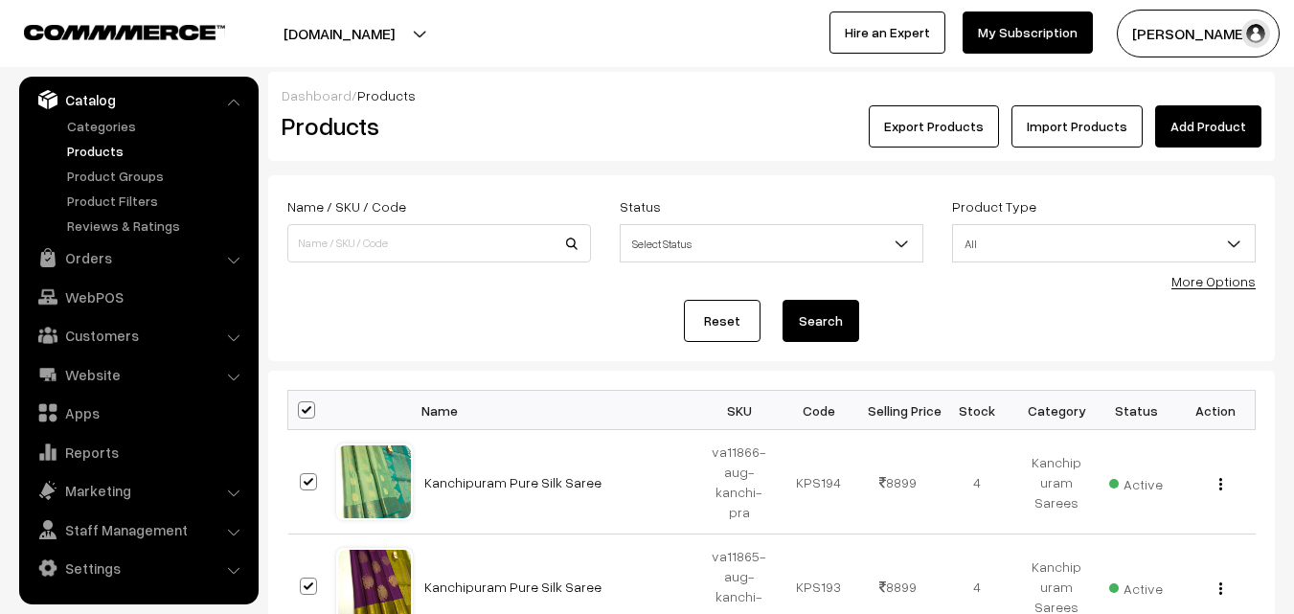
checkbox input "true"
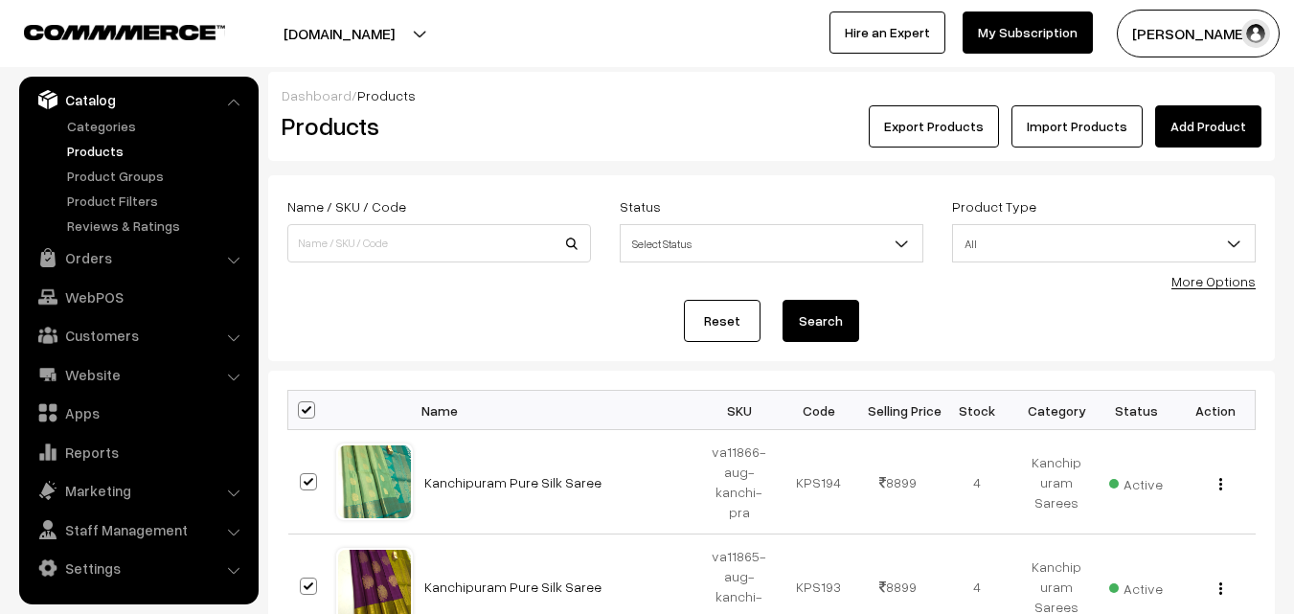
checkbox input "true"
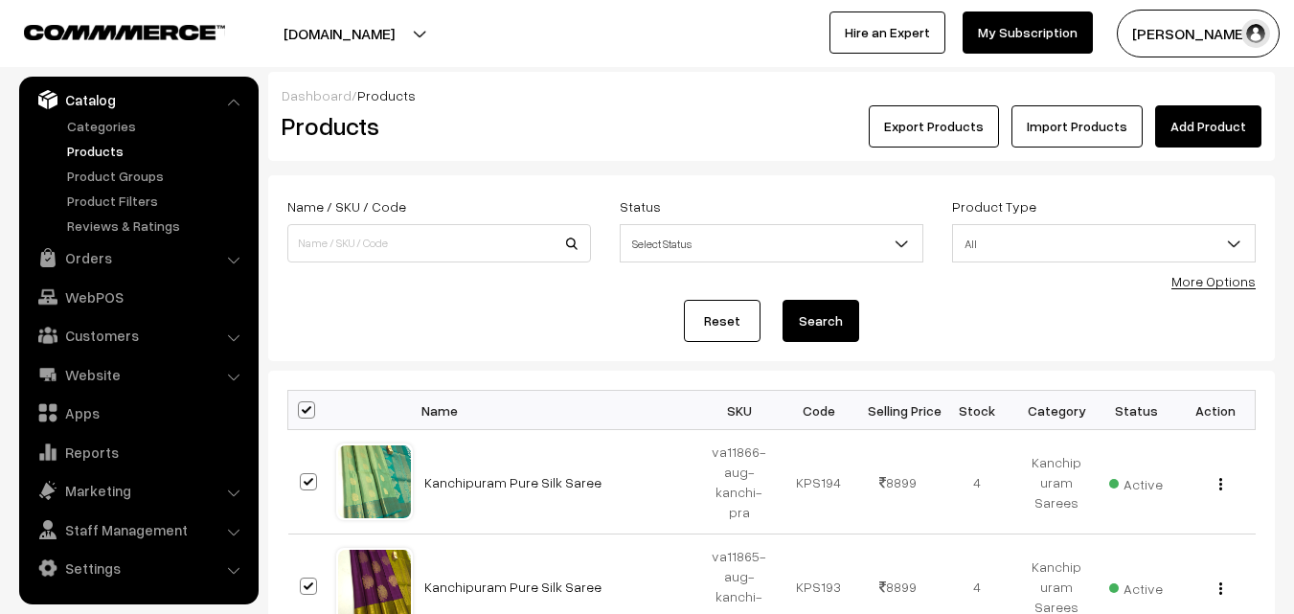
checkbox input "true"
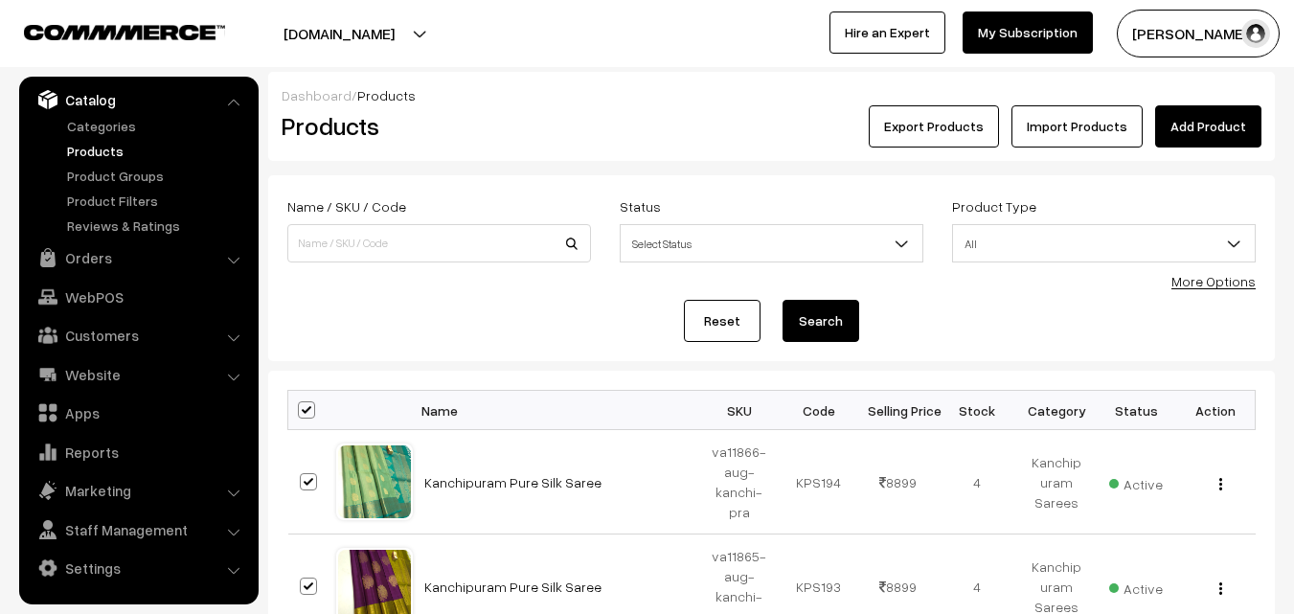
checkbox input "true"
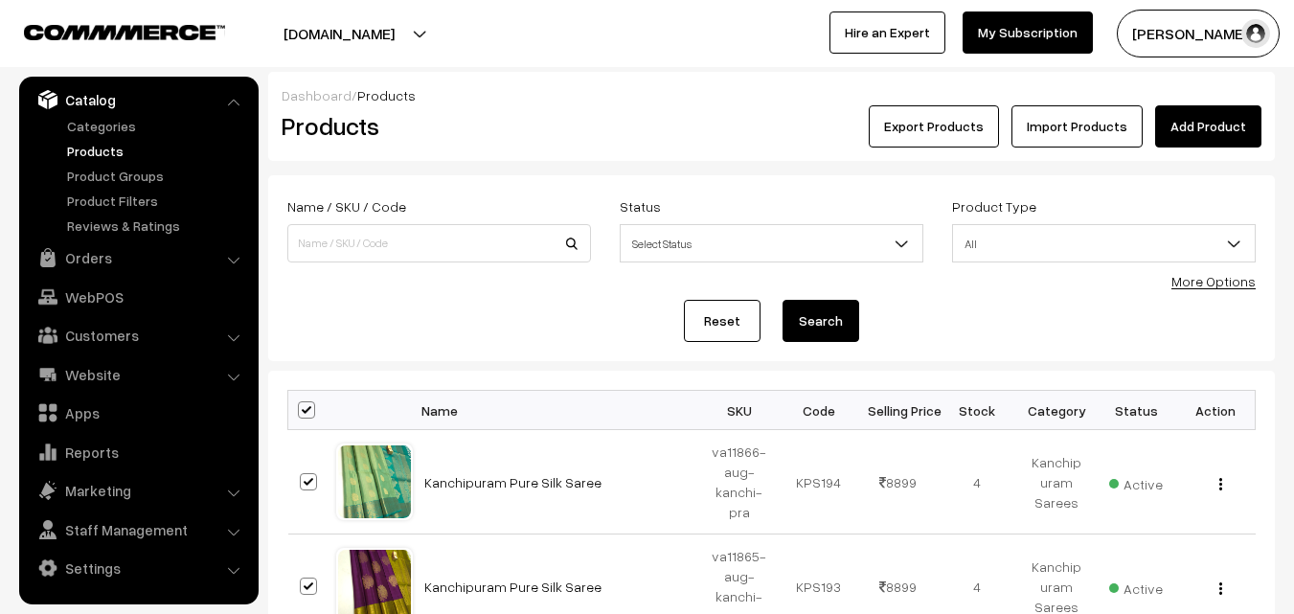
checkbox input "true"
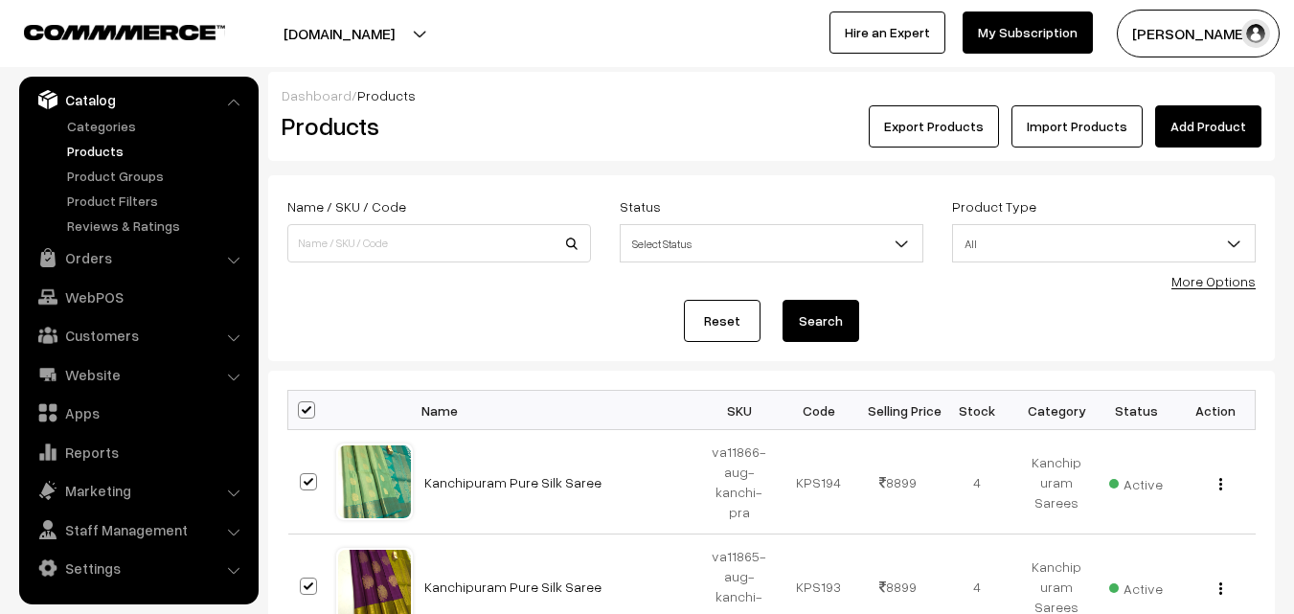
checkbox input "true"
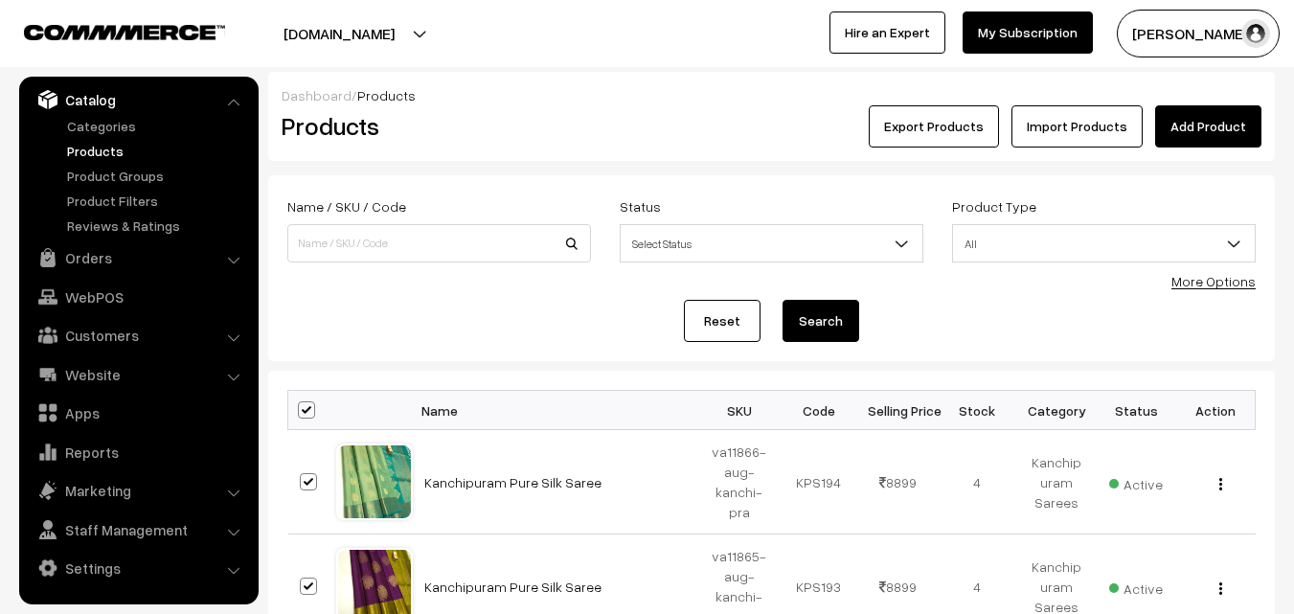
checkbox input "true"
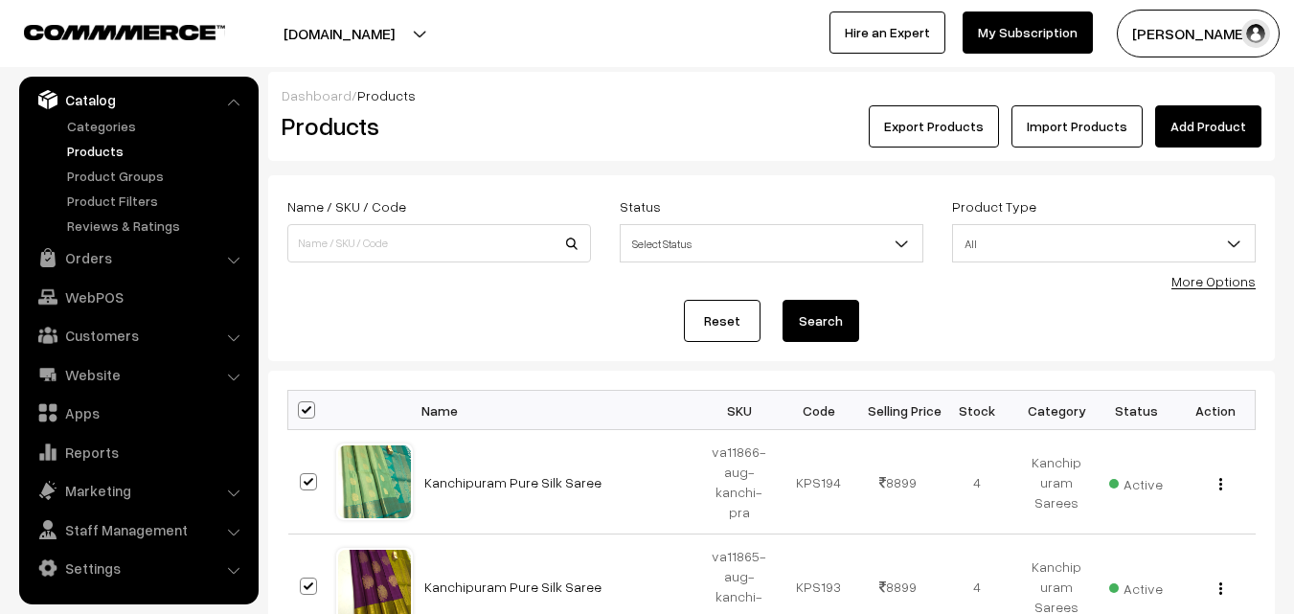
checkbox input "true"
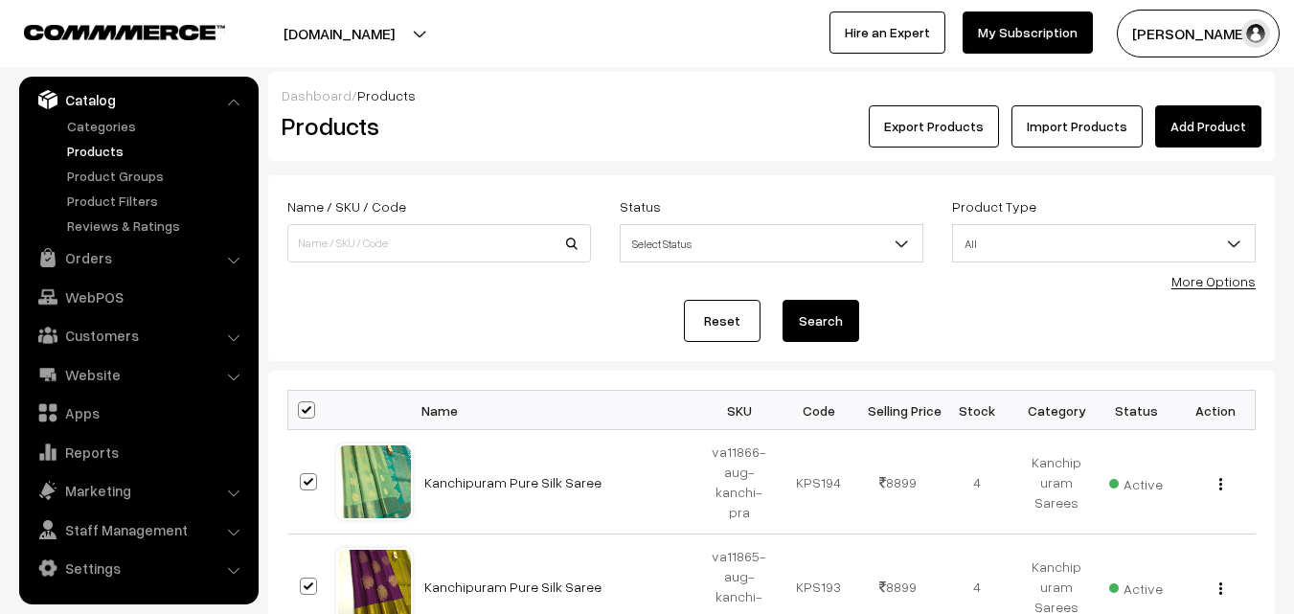
checkbox input "true"
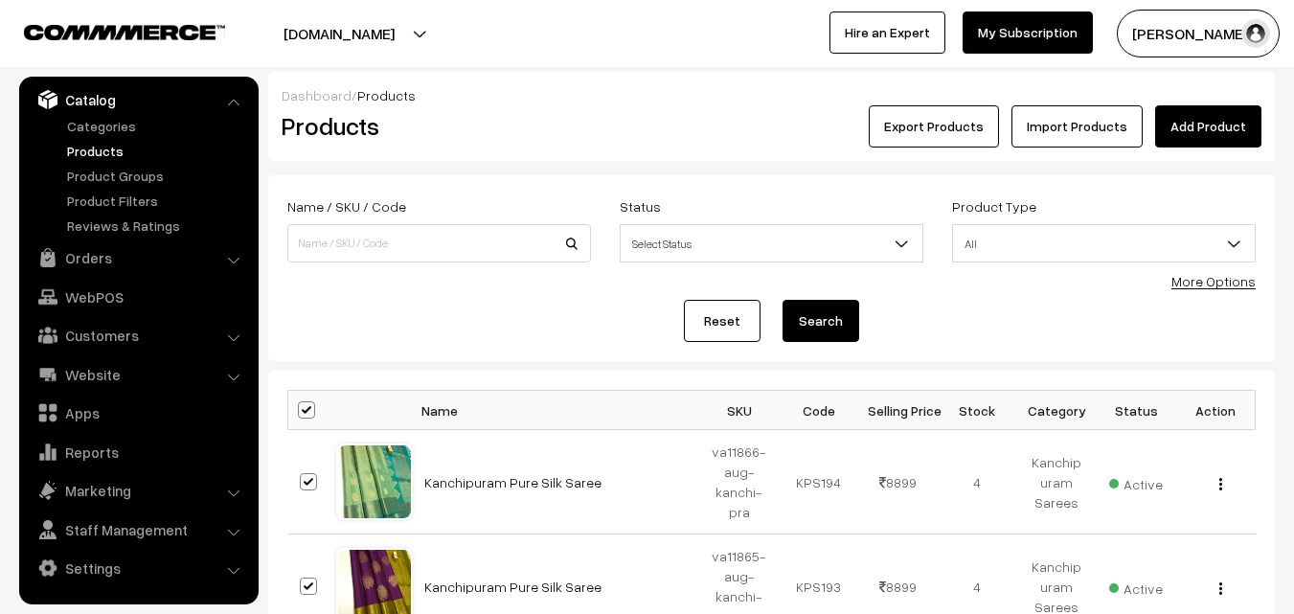
checkbox input "true"
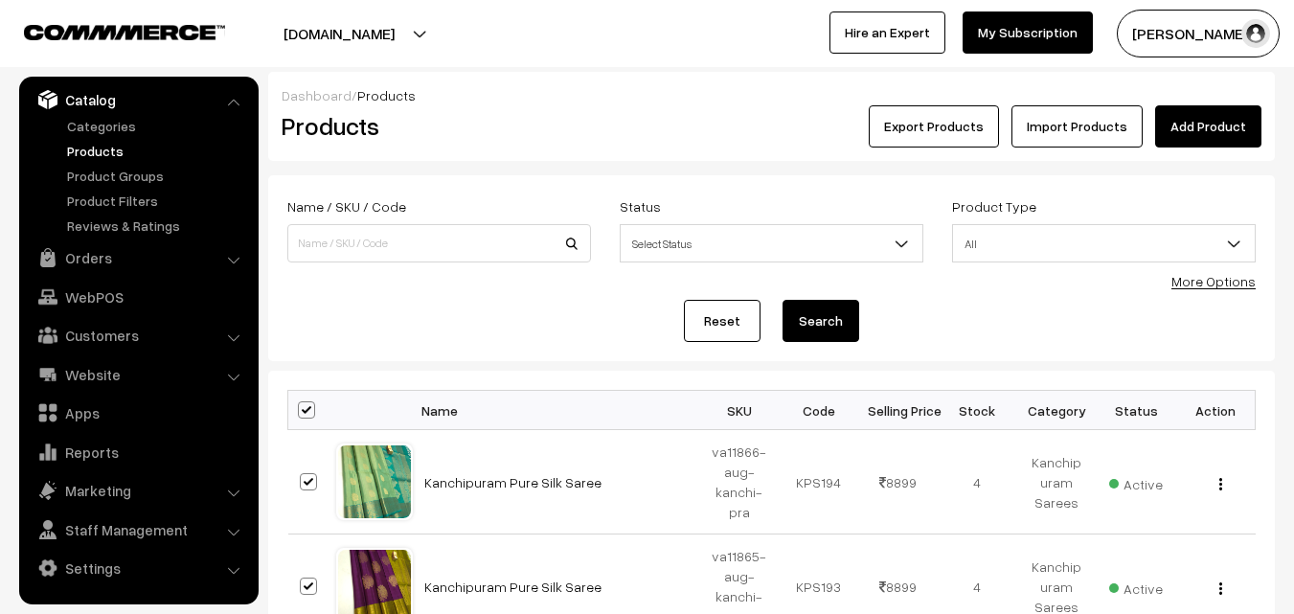
checkbox input "true"
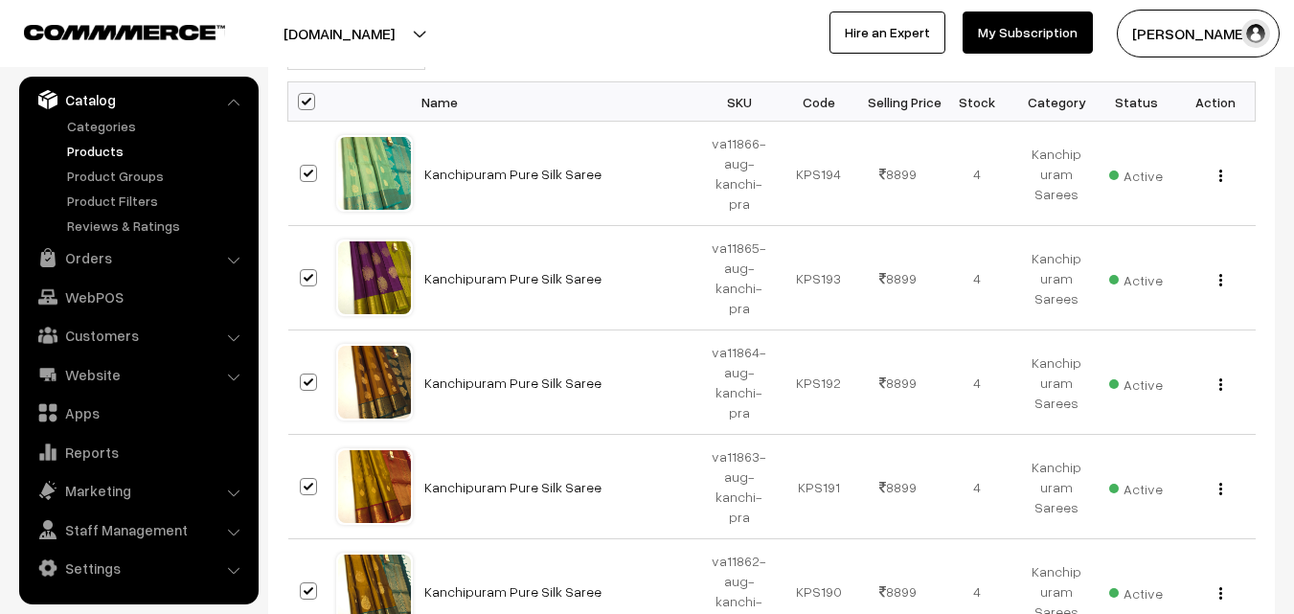
scroll to position [0, 0]
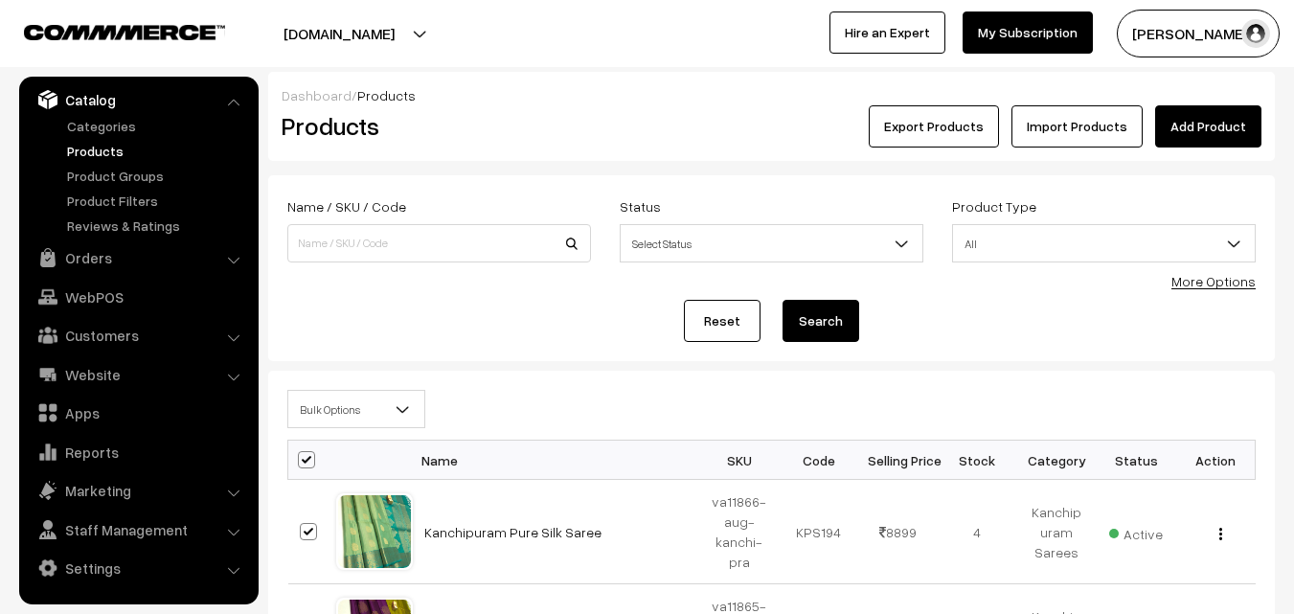
click at [404, 405] on b at bounding box center [403, 408] width 19 height 19
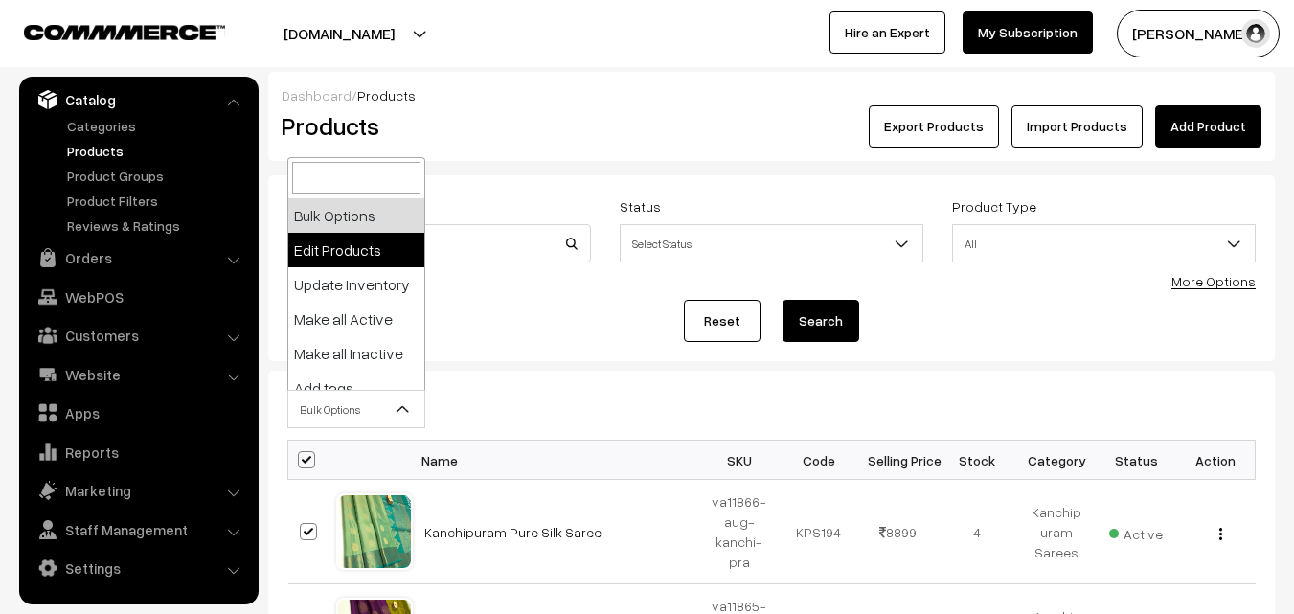
select select "editProduct"
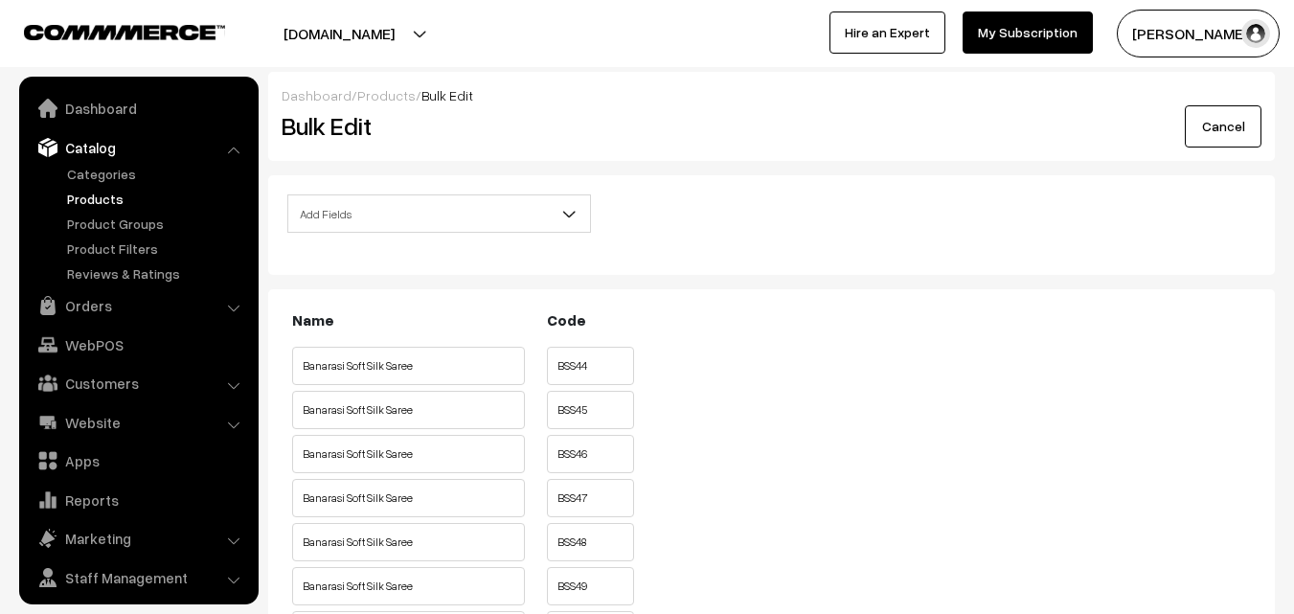
scroll to position [48, 0]
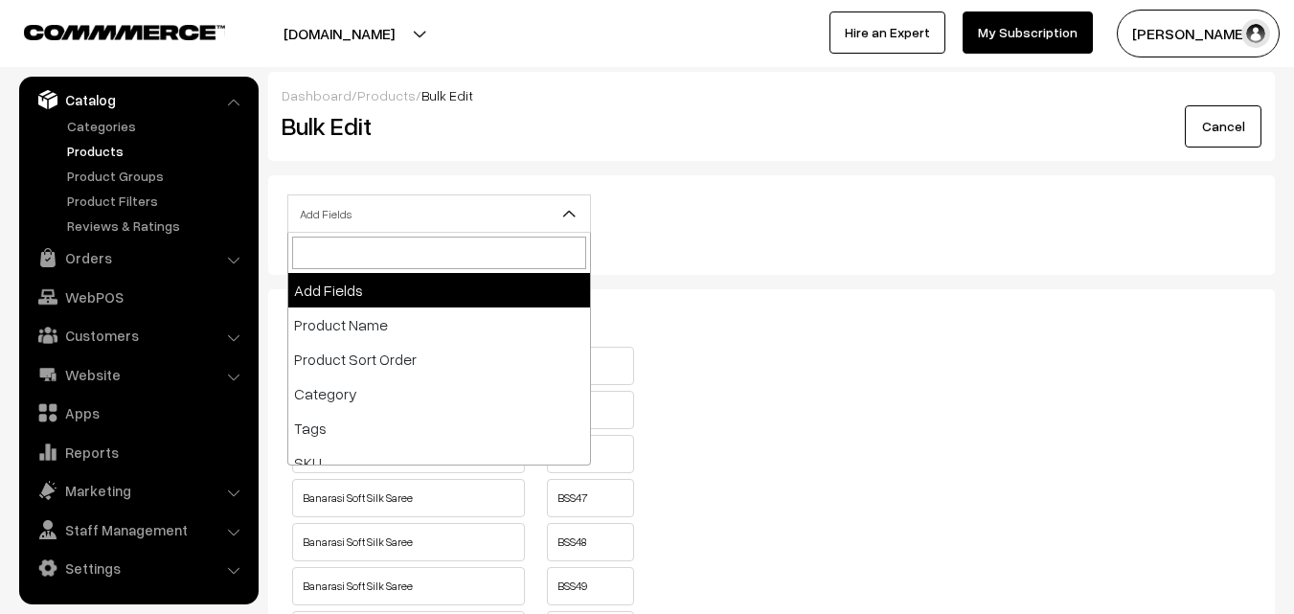
click at [580, 203] on span at bounding box center [576, 219] width 19 height 48
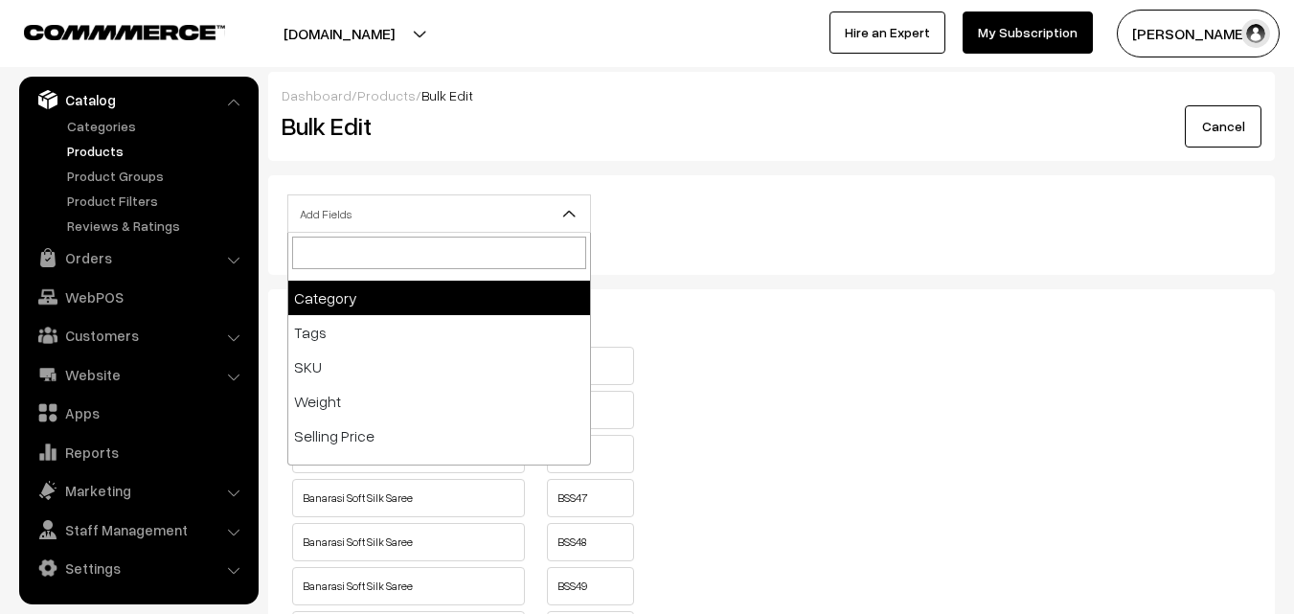
scroll to position [0, 0]
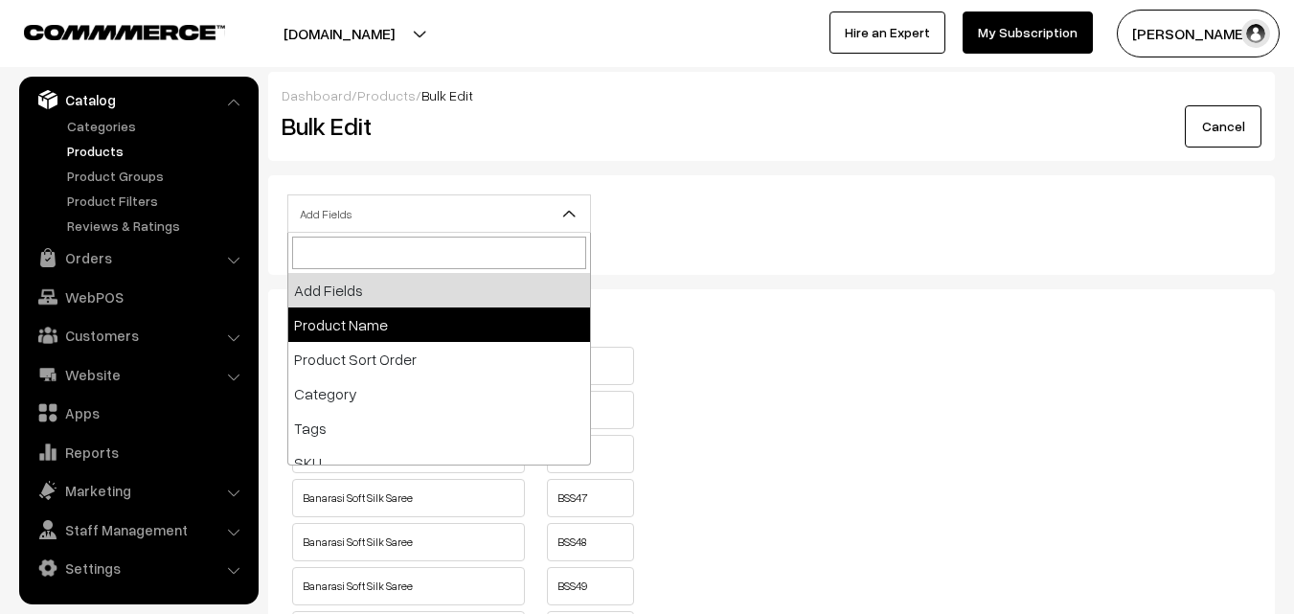
select select "name"
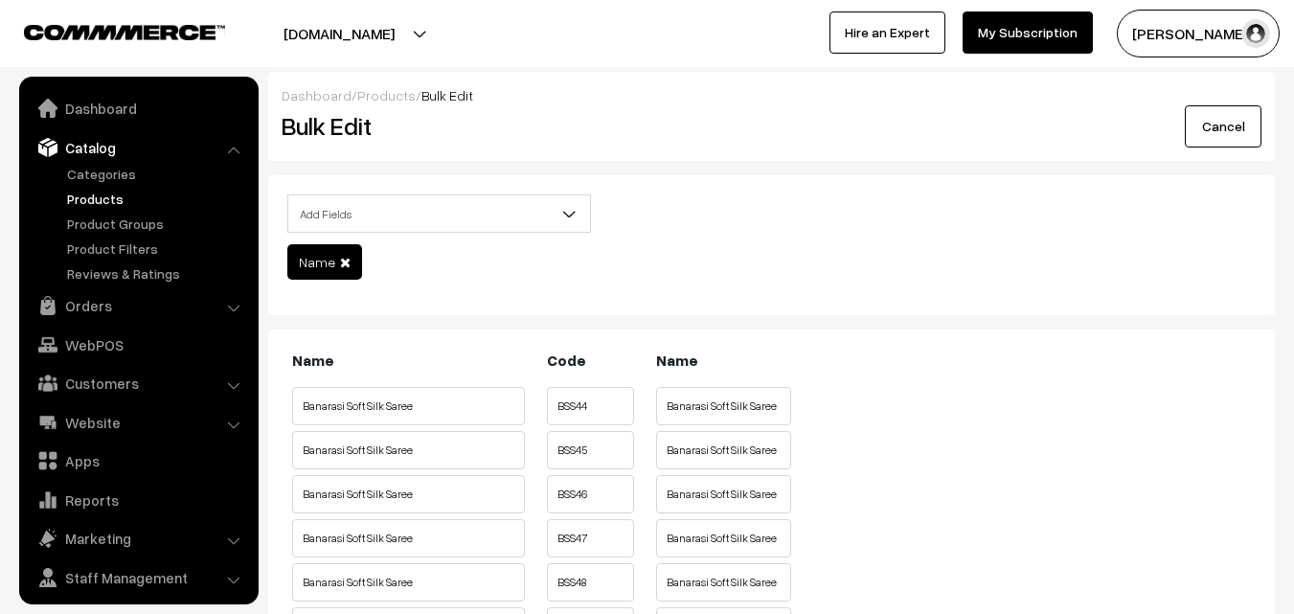
scroll to position [48, 0]
